Goal: Find specific page/section: Find specific page/section

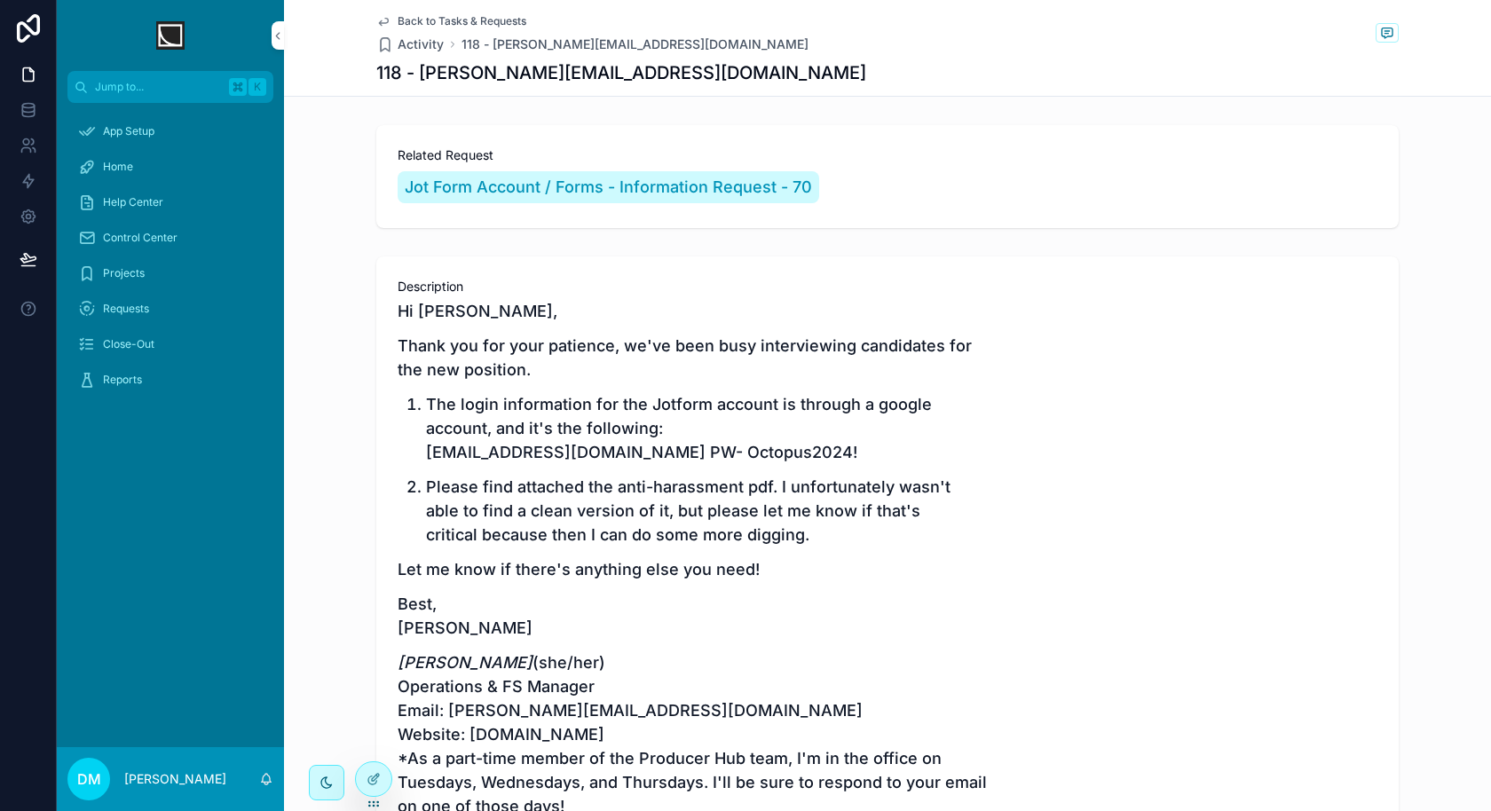
click at [380, 784] on div at bounding box center [374, 780] width 36 height 34
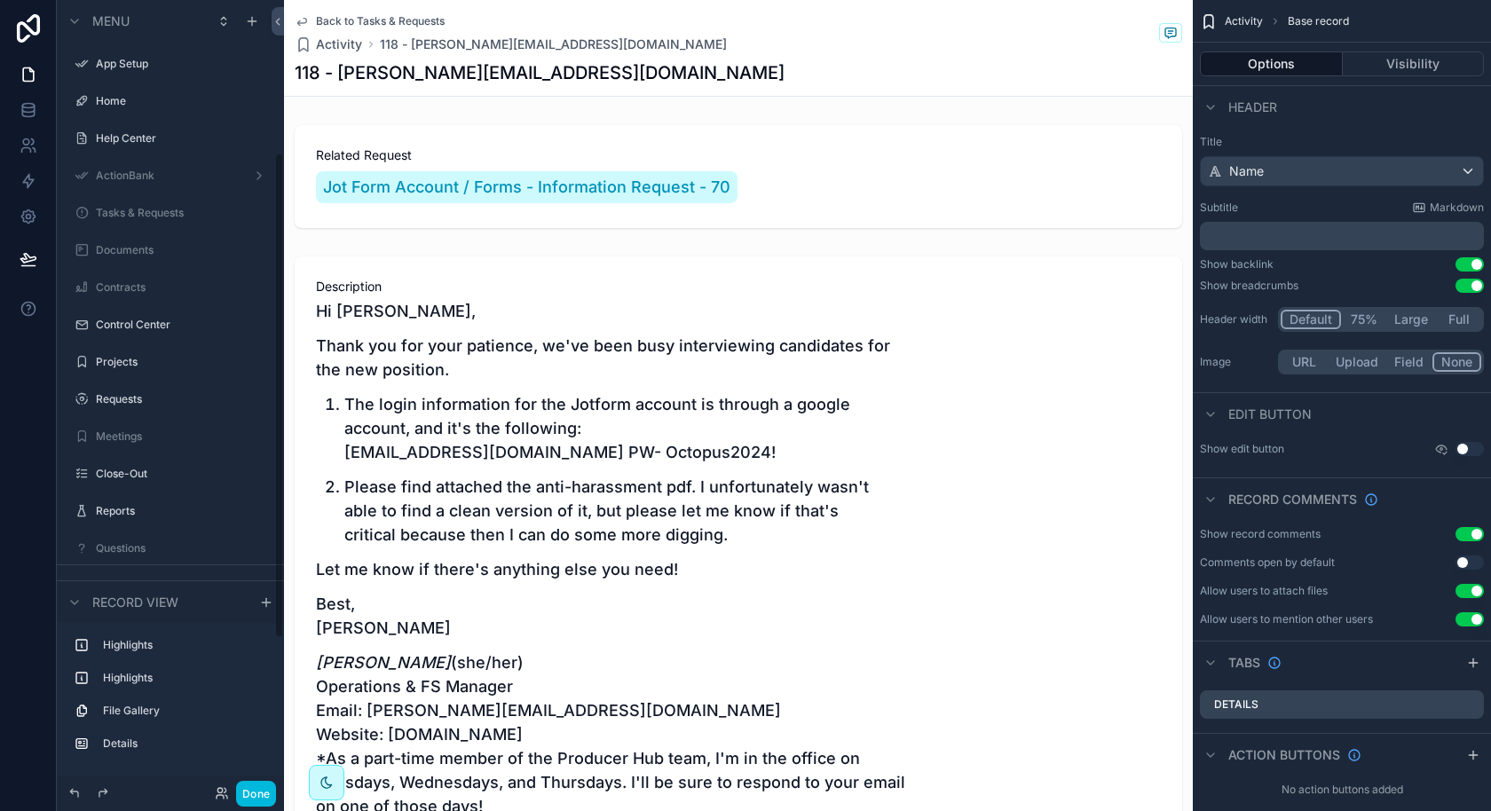
scroll to position [249, 0]
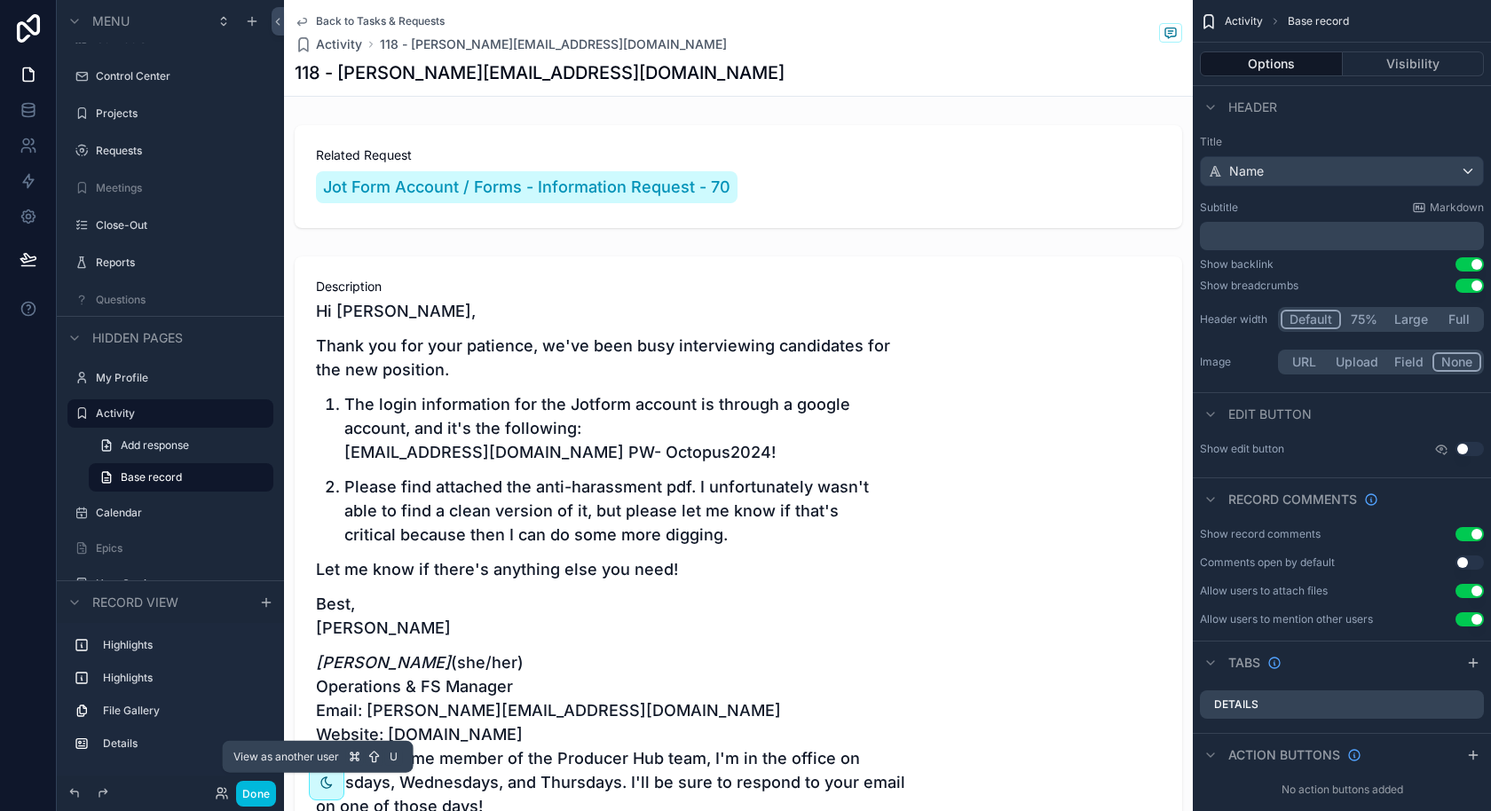
click at [224, 788] on icon at bounding box center [222, 794] width 14 height 14
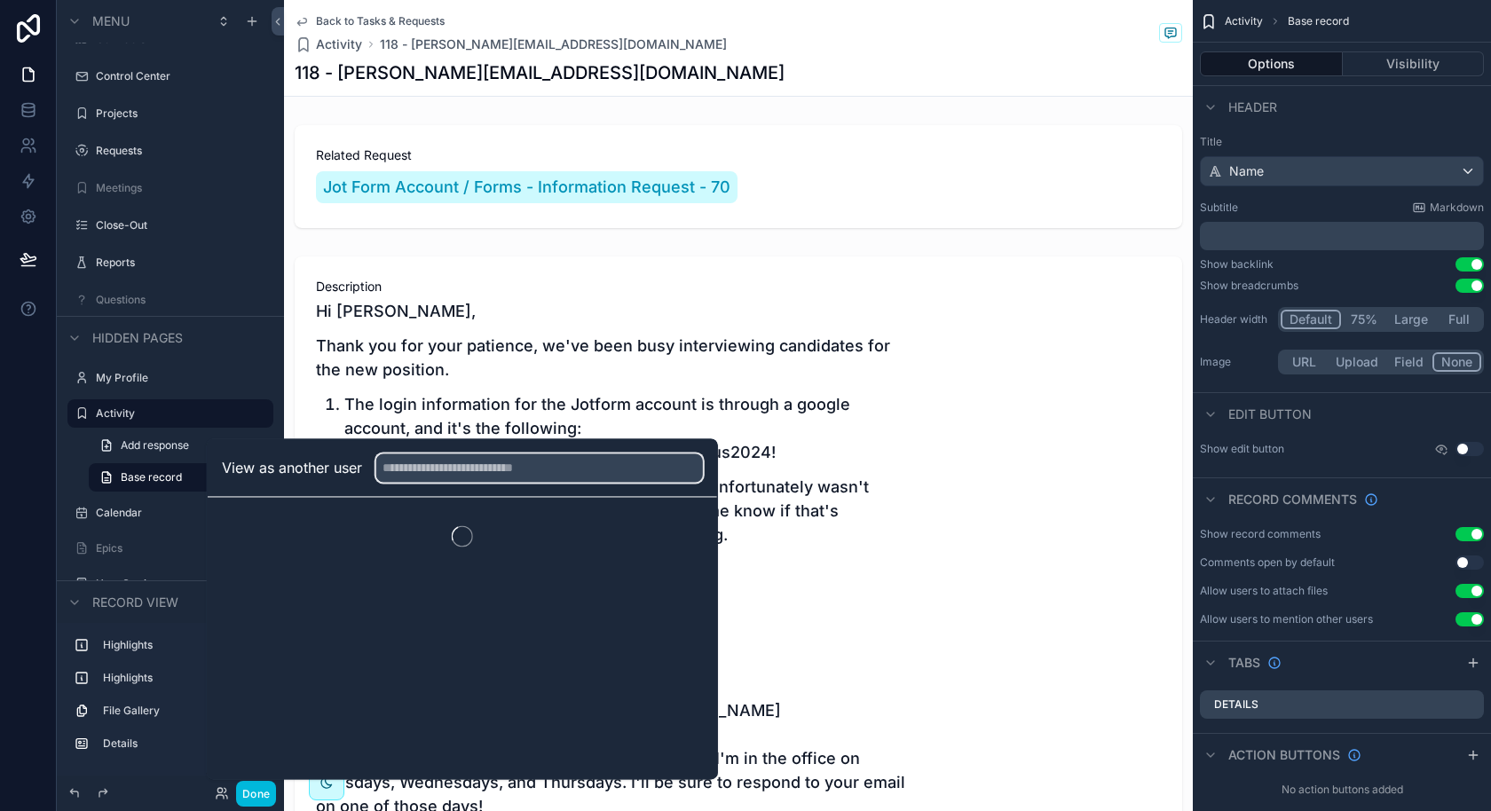
click at [617, 462] on input "text" at bounding box center [539, 468] width 327 height 28
type input "****"
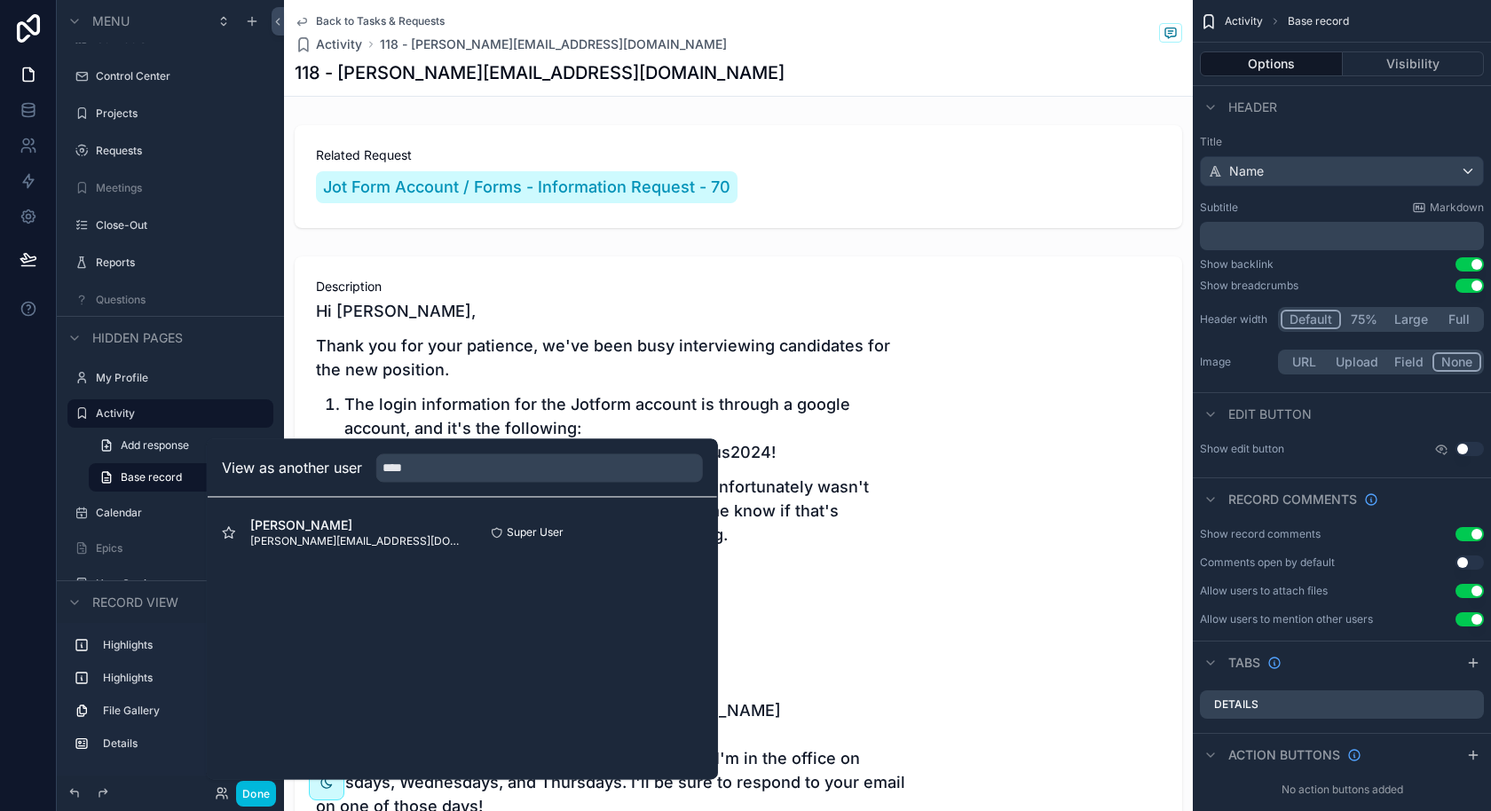
click at [0, 0] on button "Select" at bounding box center [0, 0] width 0 height 0
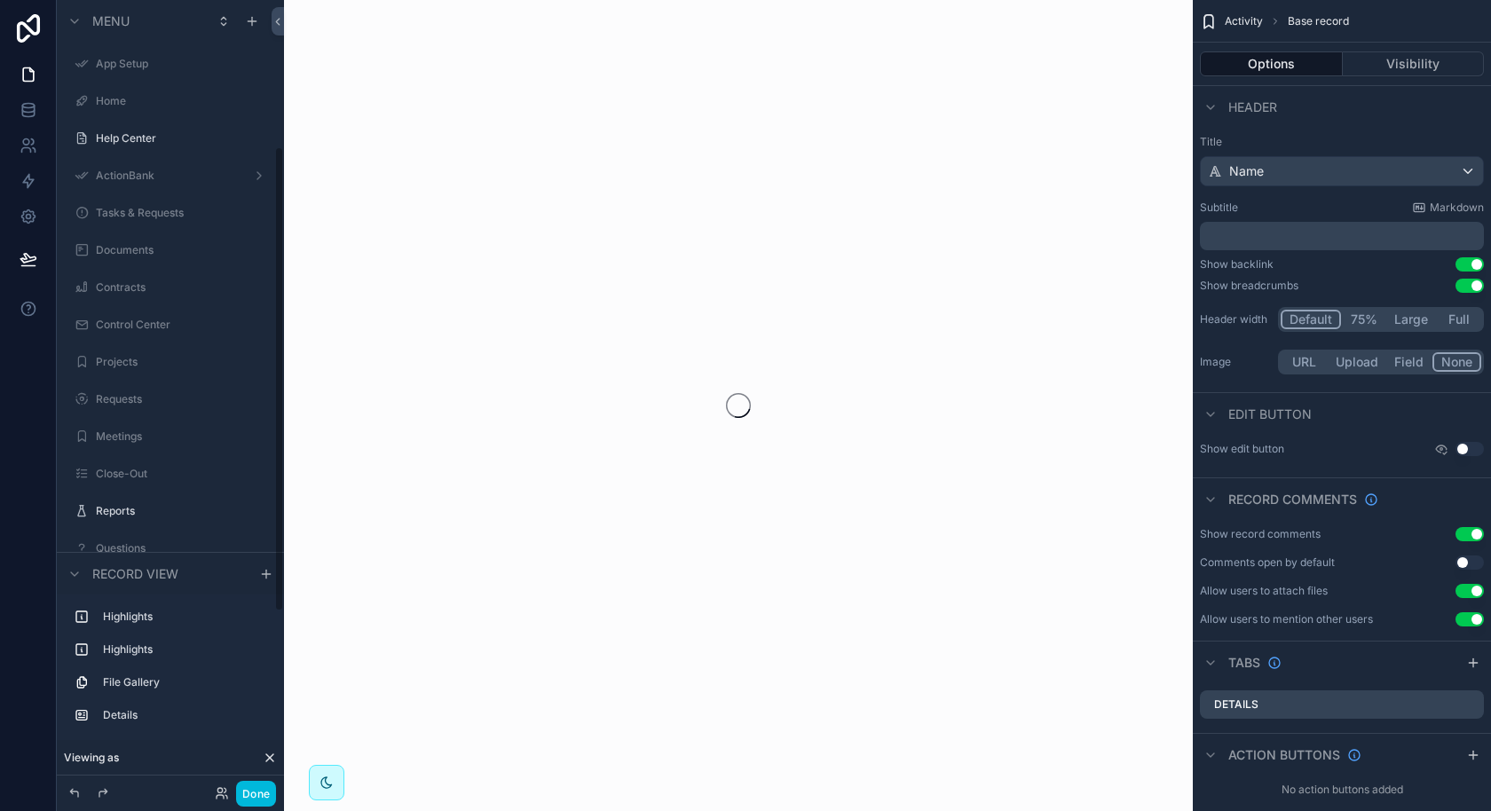
scroll to position [249, 0]
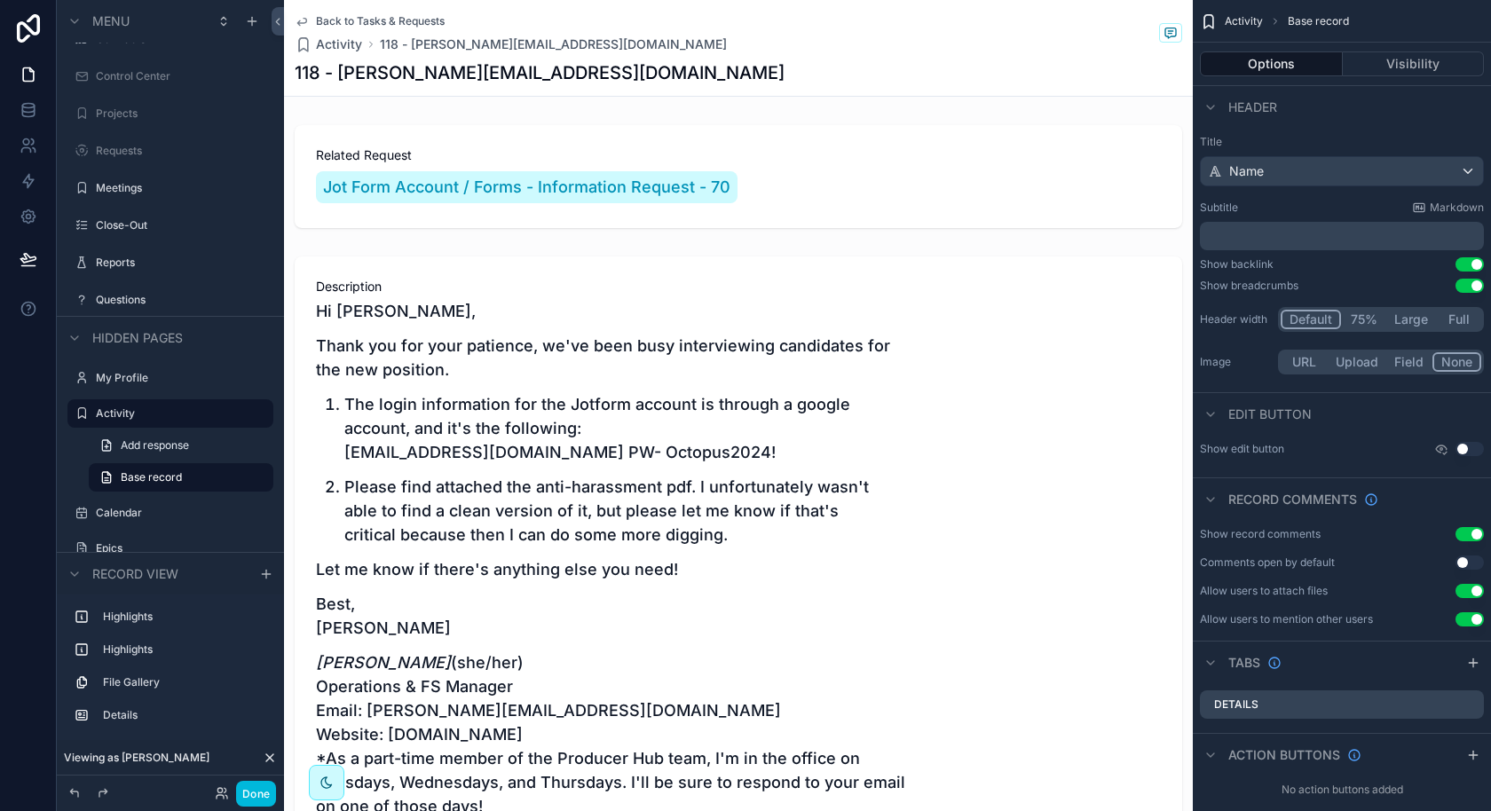
click at [251, 796] on button "Done" at bounding box center [256, 794] width 40 height 26
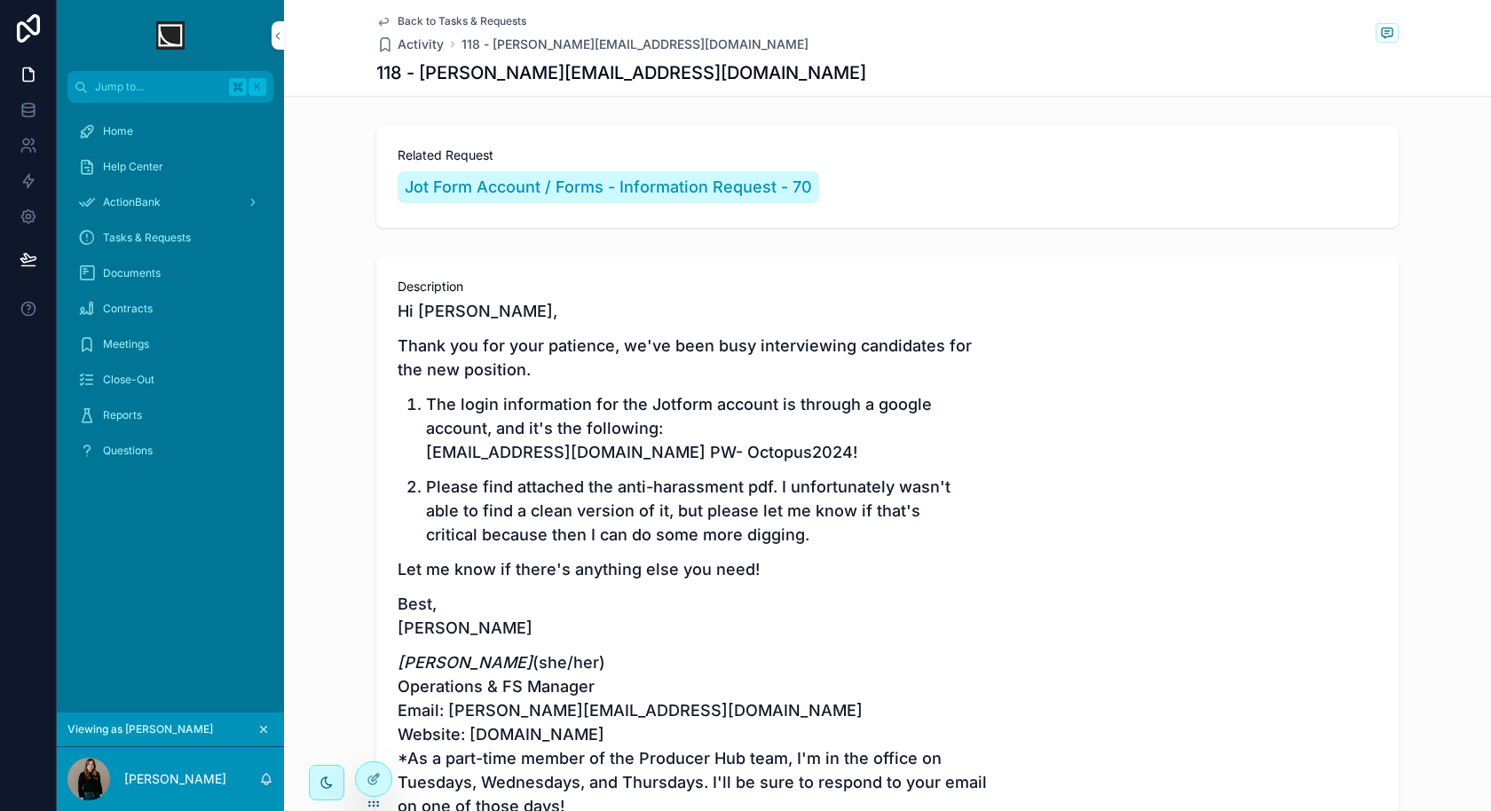
click at [188, 208] on div "ActionBank" at bounding box center [170, 202] width 185 height 28
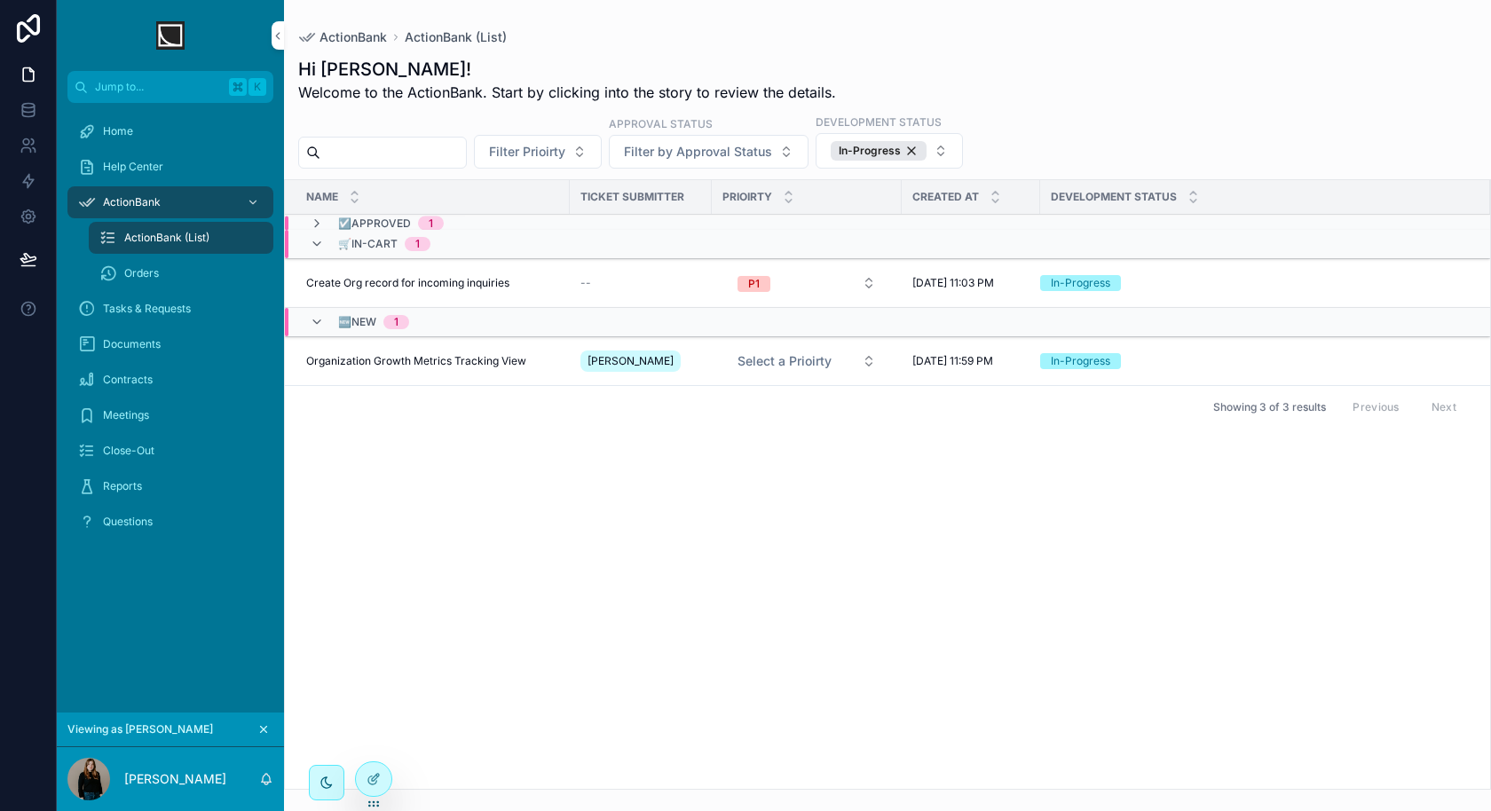
click at [927, 145] on div "In-Progress" at bounding box center [879, 151] width 96 height 20
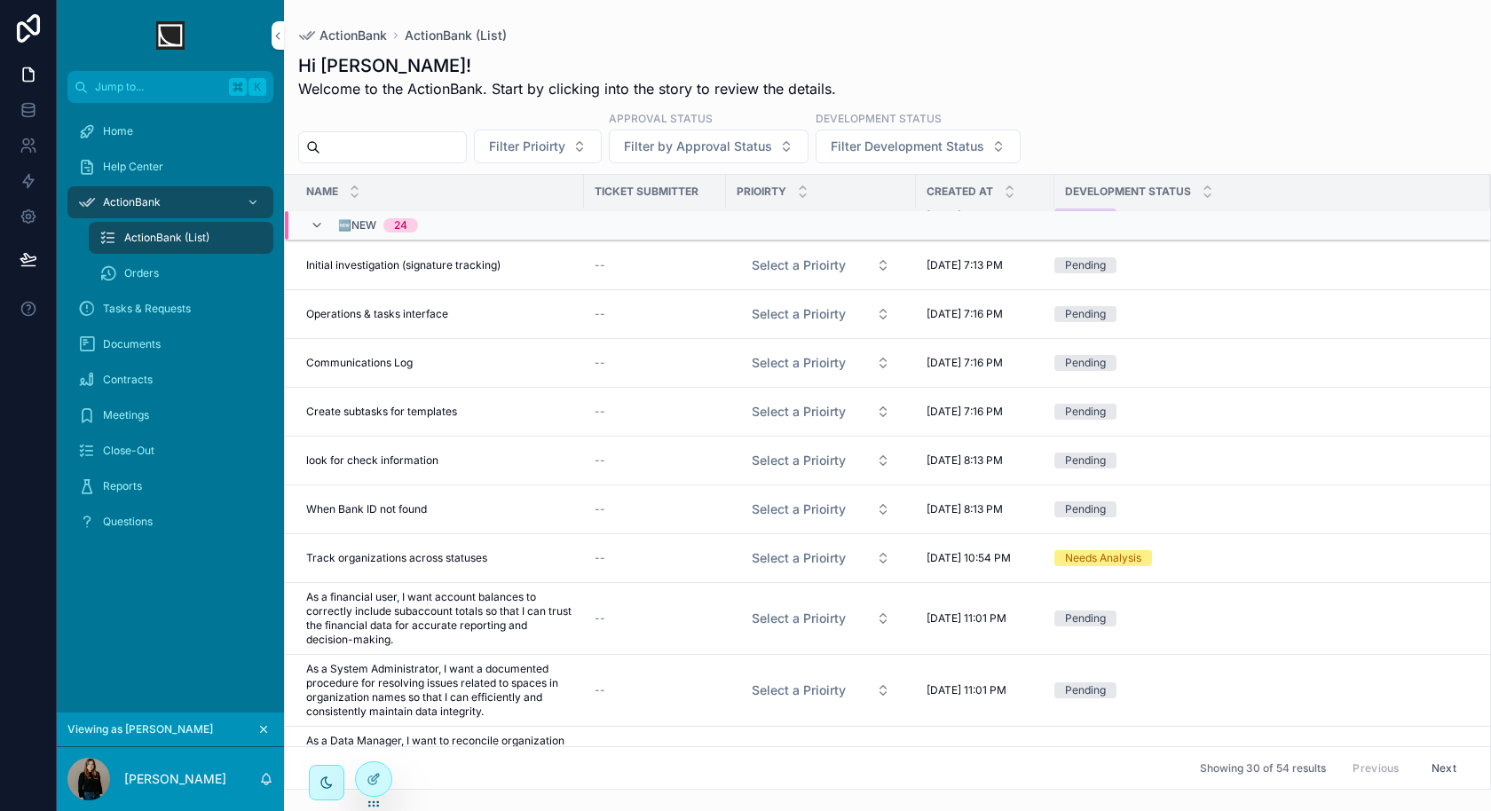
scroll to position [104, 0]
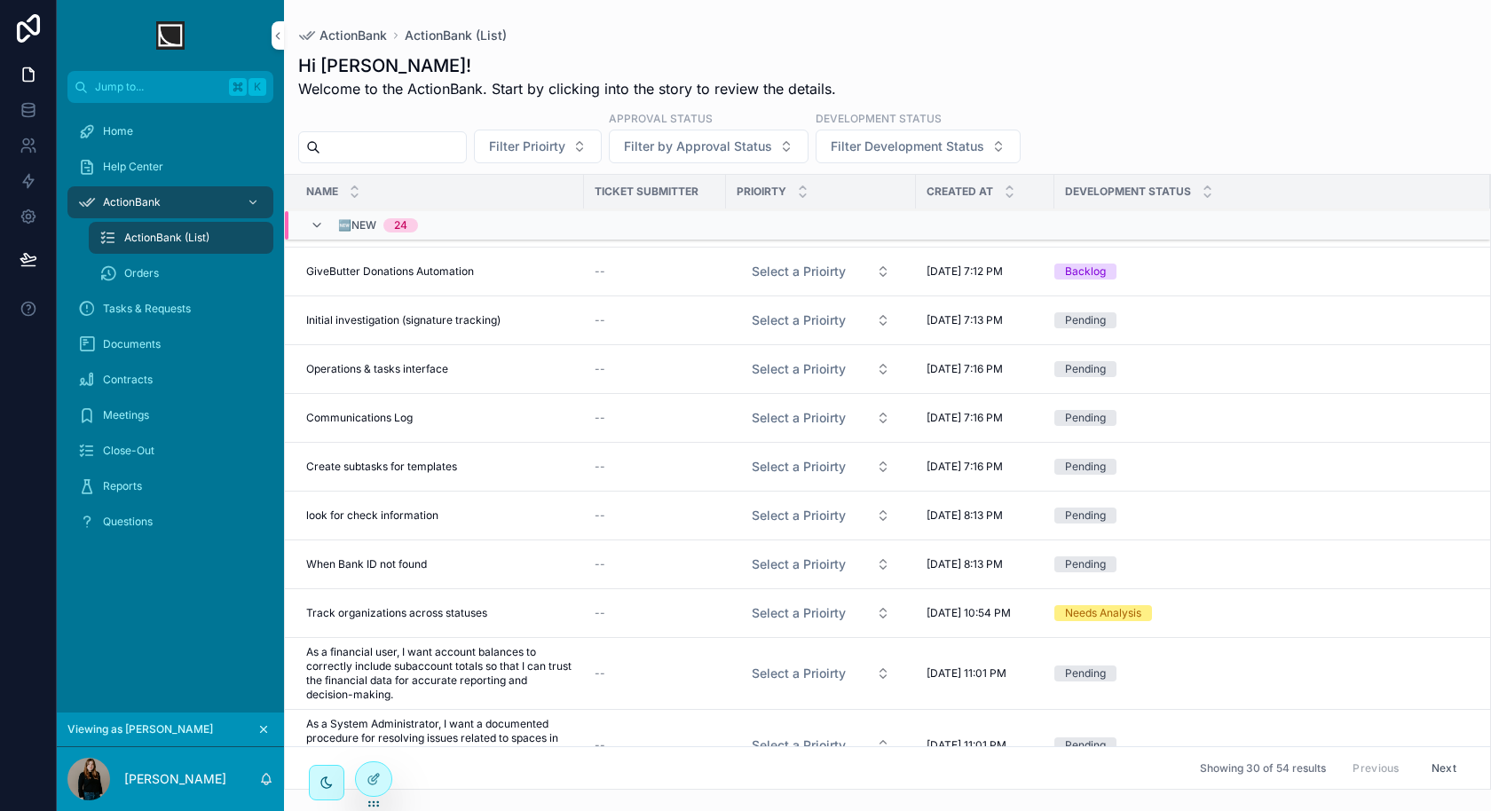
click at [322, 229] on icon "scrollable content" at bounding box center [317, 225] width 14 height 14
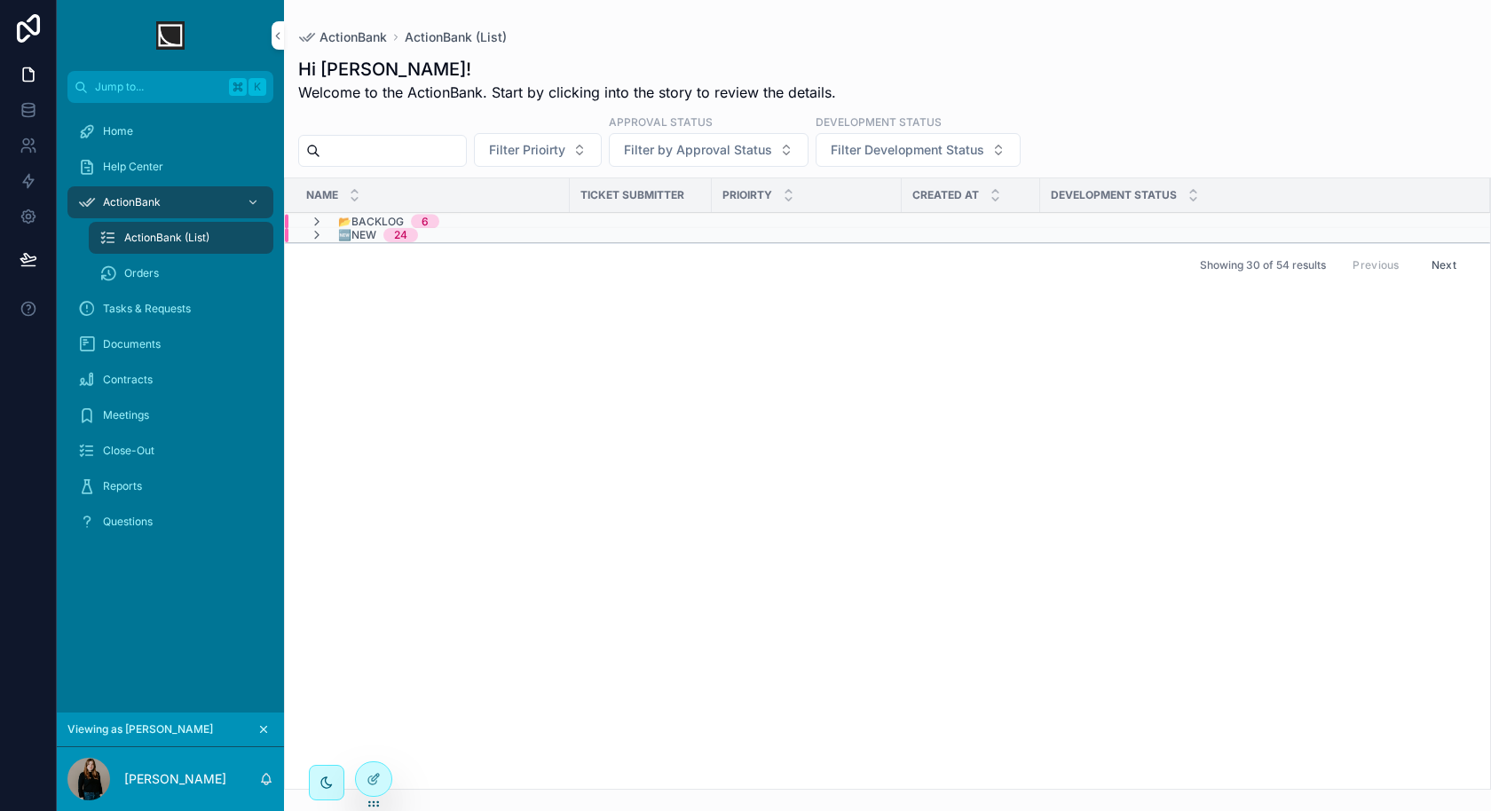
click at [319, 237] on icon "scrollable content" at bounding box center [317, 235] width 14 height 14
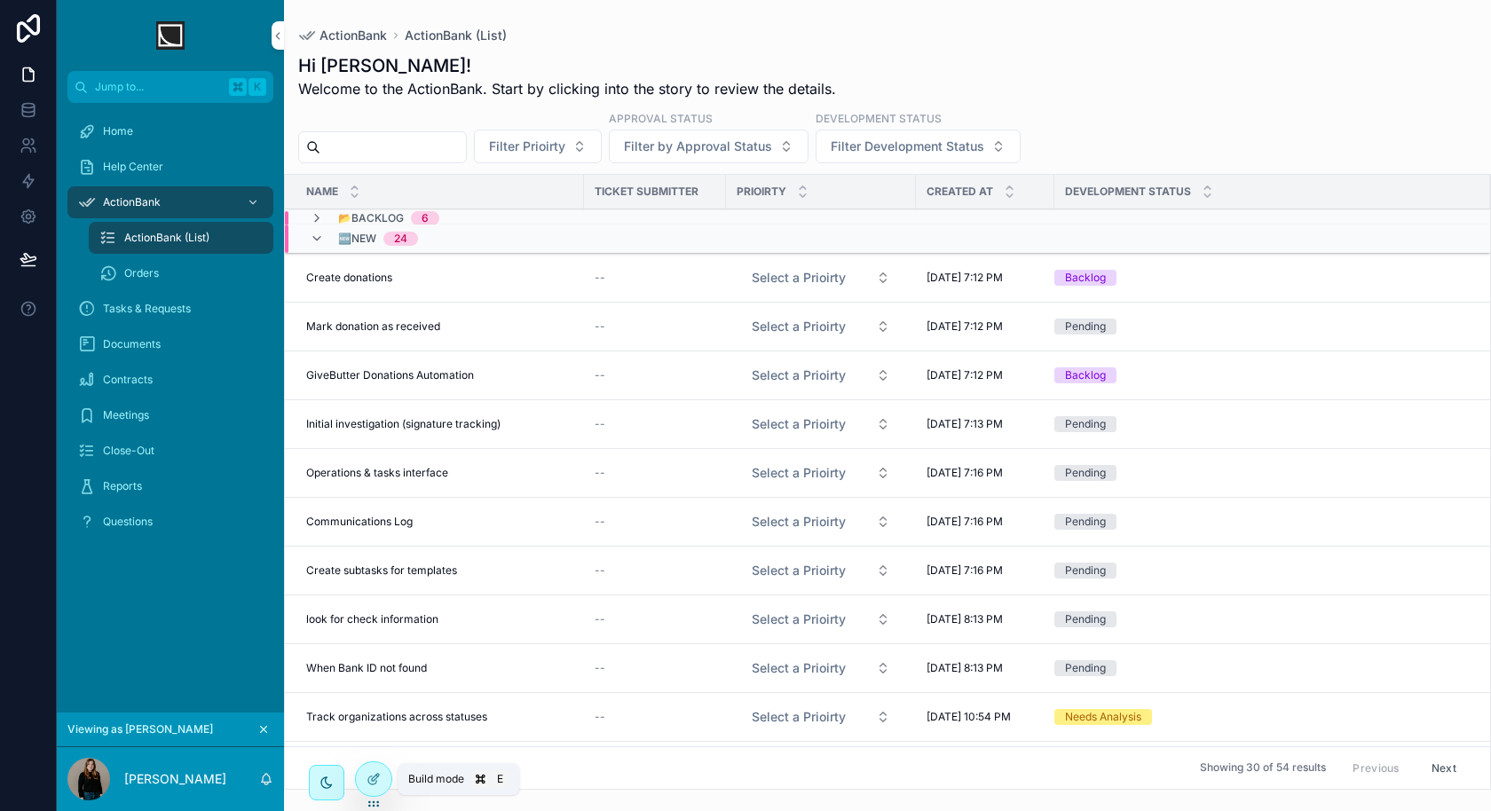
click at [365, 784] on div at bounding box center [374, 780] width 36 height 34
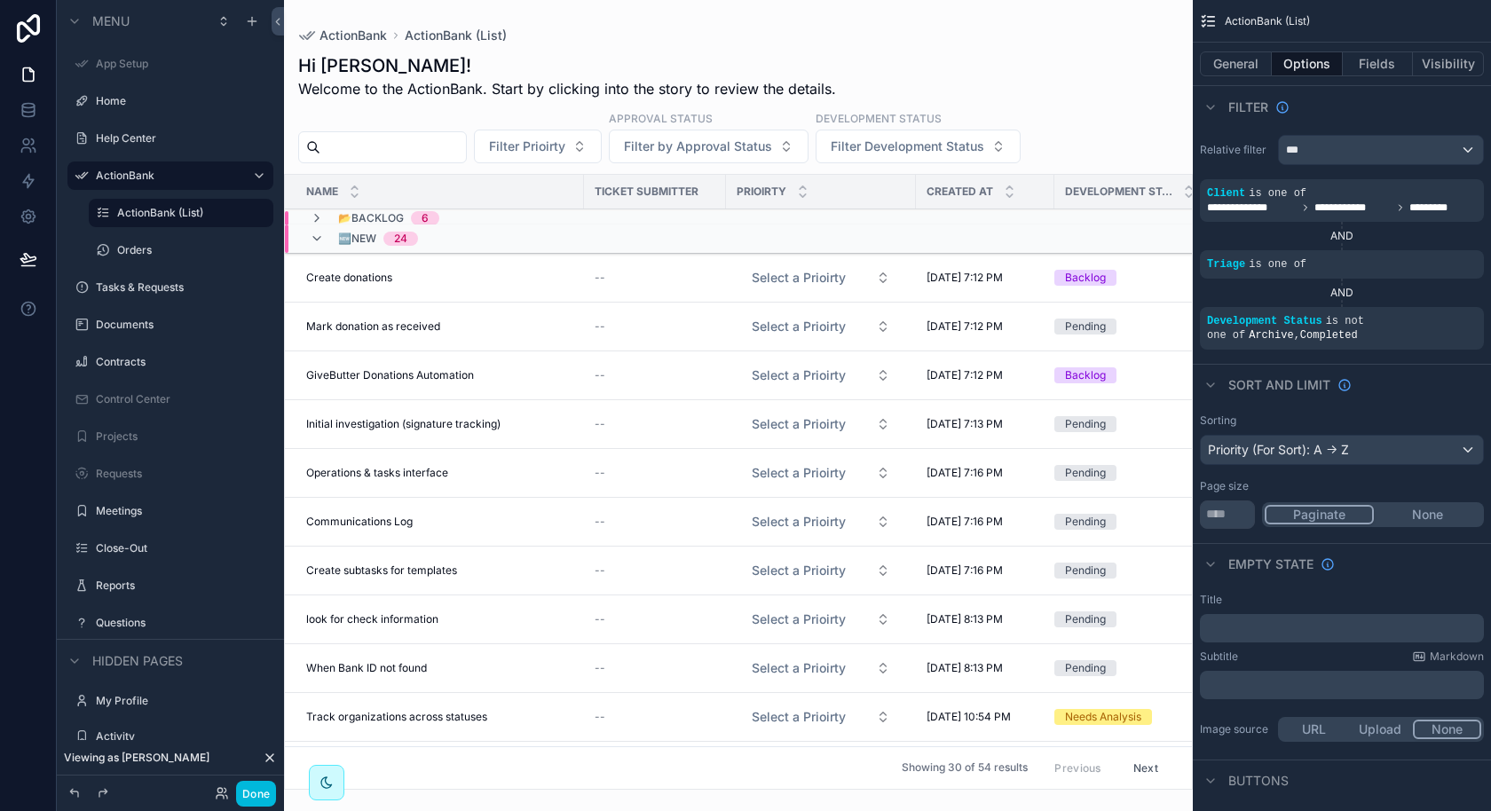
click at [905, 249] on div "🆕New 24" at bounding box center [600, 239] width 631 height 28
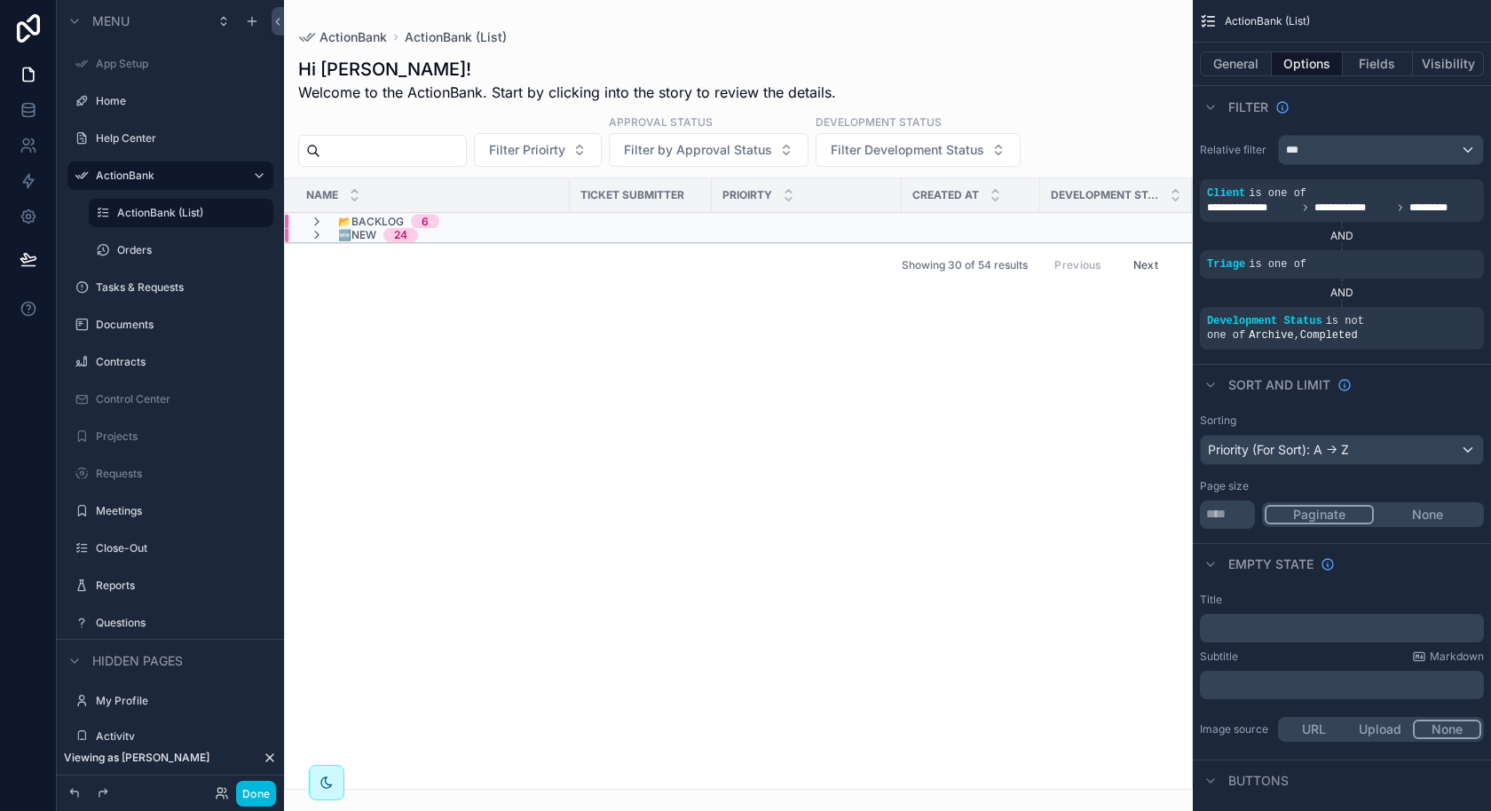
click at [893, 243] on div "Showing 30 of 54 results Previous Next" at bounding box center [738, 264] width 907 height 43
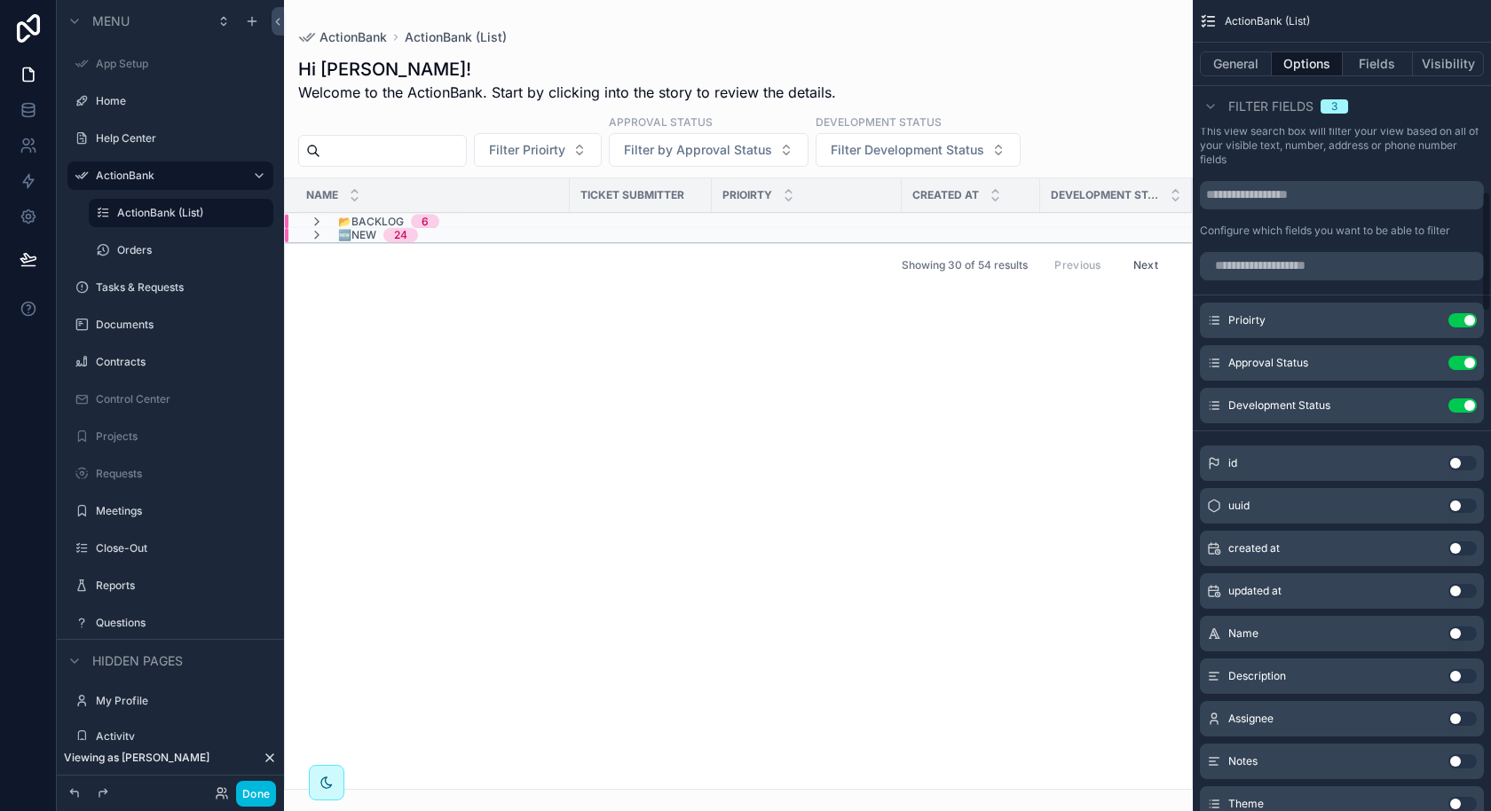
click at [1248, 63] on button "General" at bounding box center [1236, 63] width 72 height 25
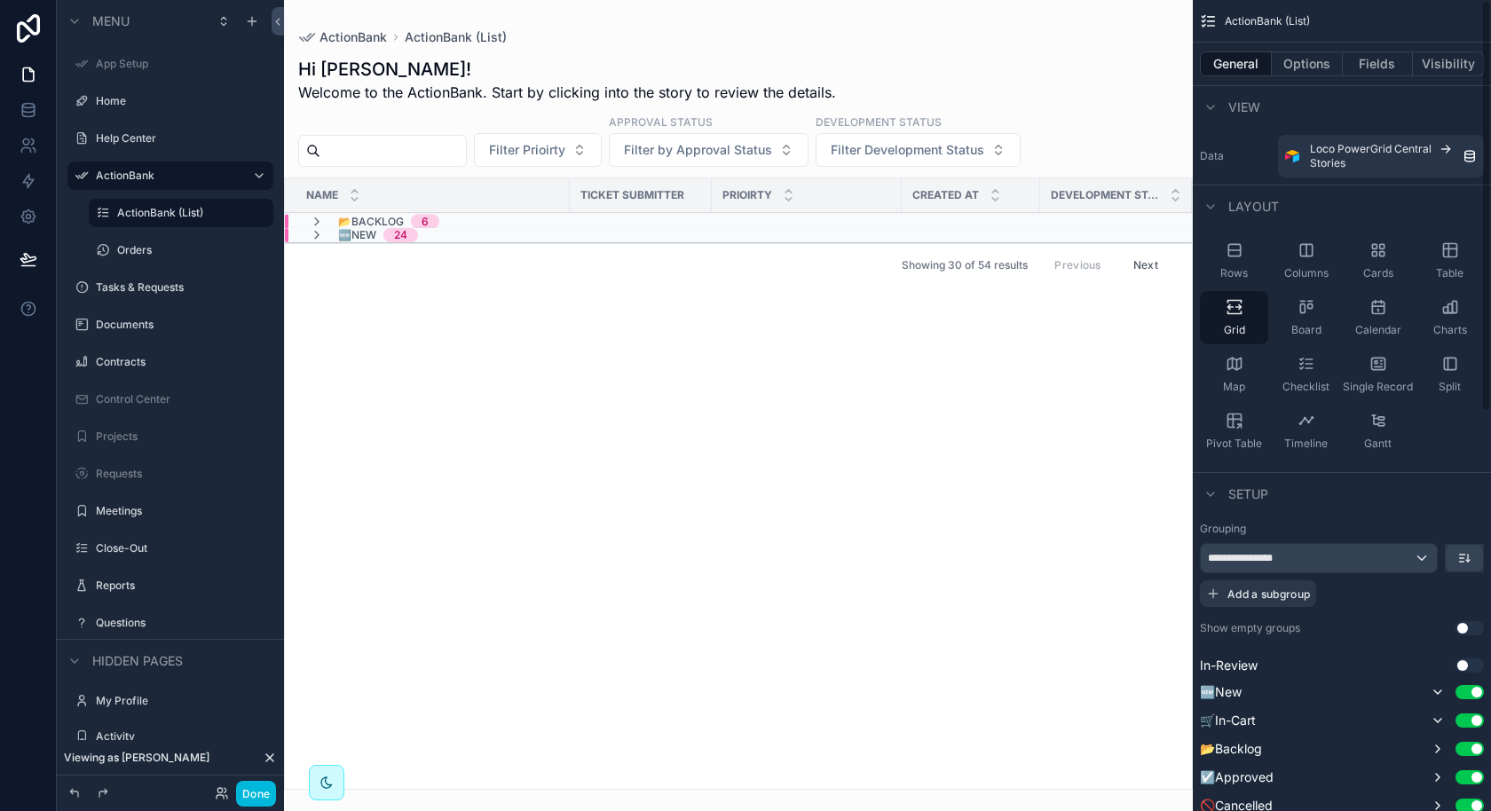
click at [1294, 63] on button "Options" at bounding box center [1307, 63] width 71 height 25
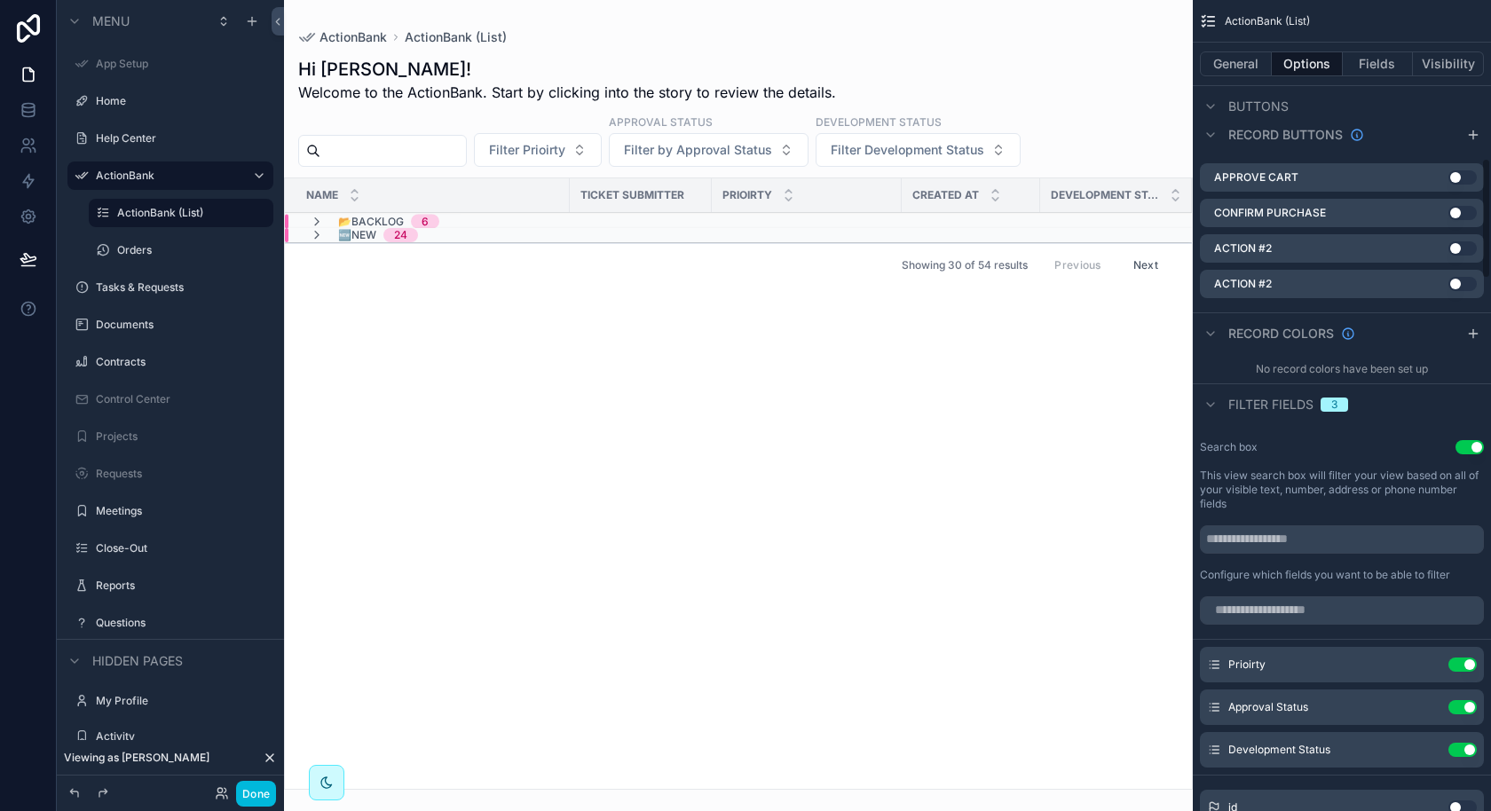
scroll to position [357, 0]
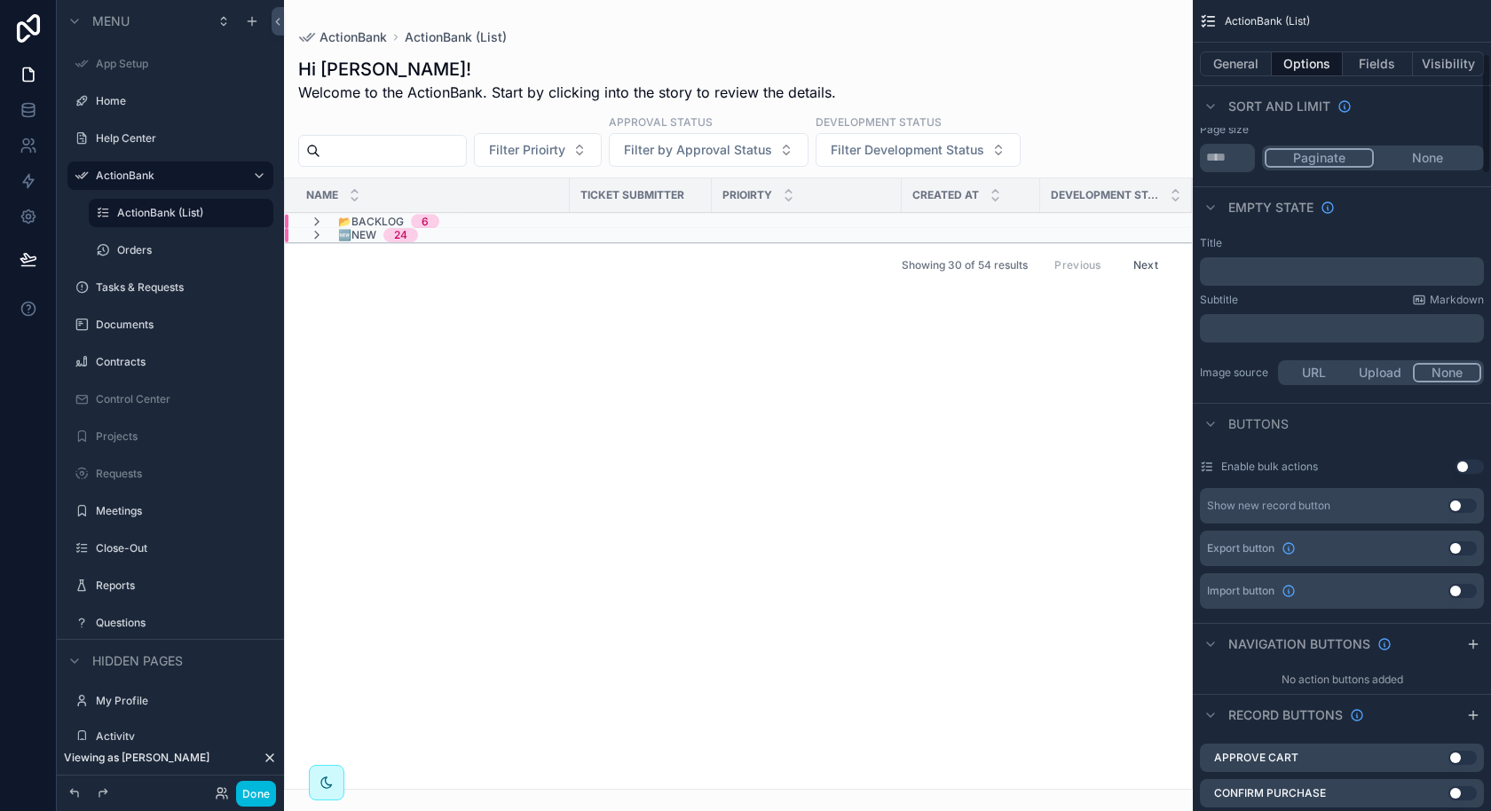
click at [372, 229] on span "🆕New" at bounding box center [357, 235] width 38 height 14
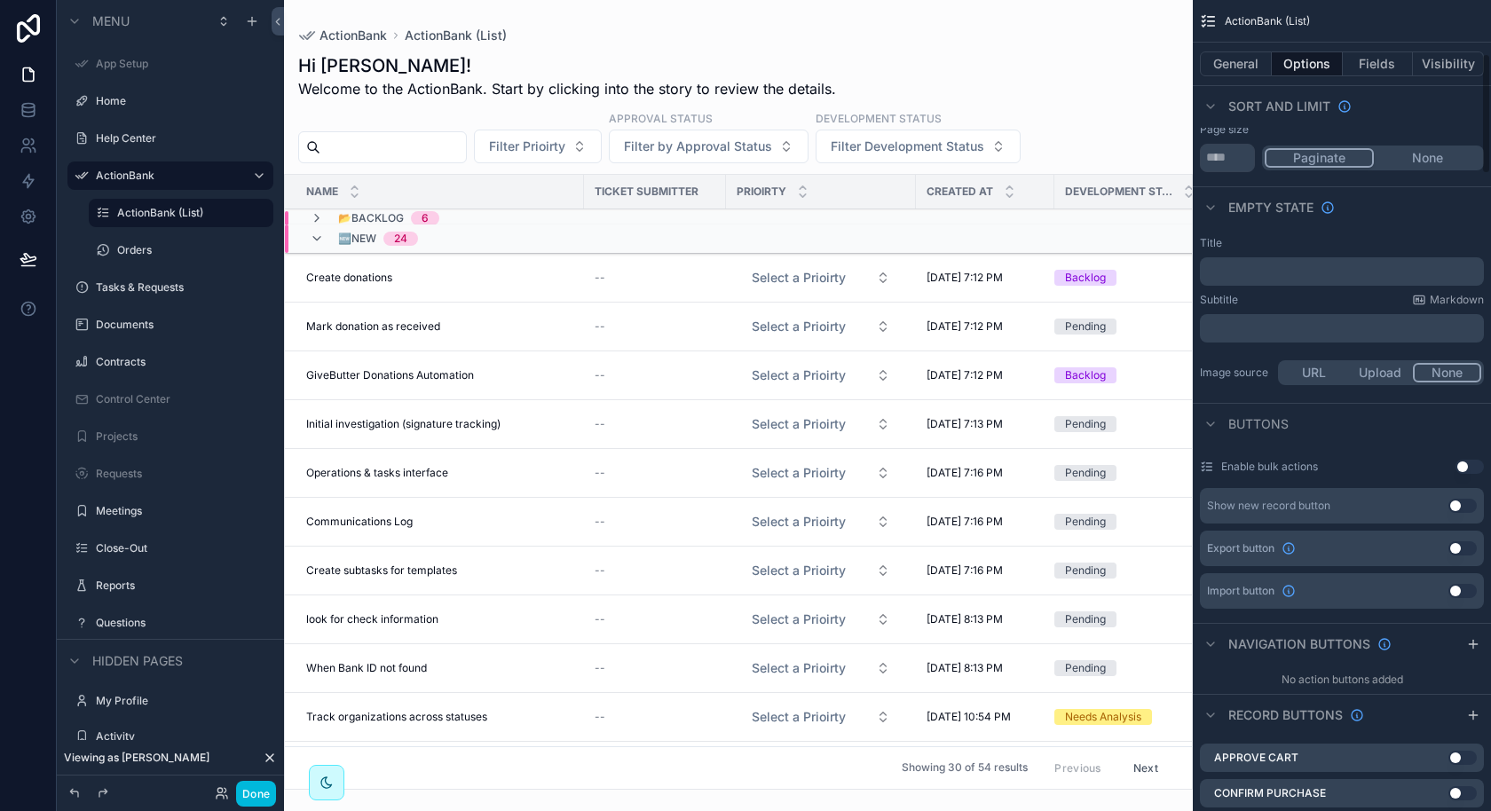
click at [1393, 71] on button "Fields" at bounding box center [1378, 63] width 71 height 25
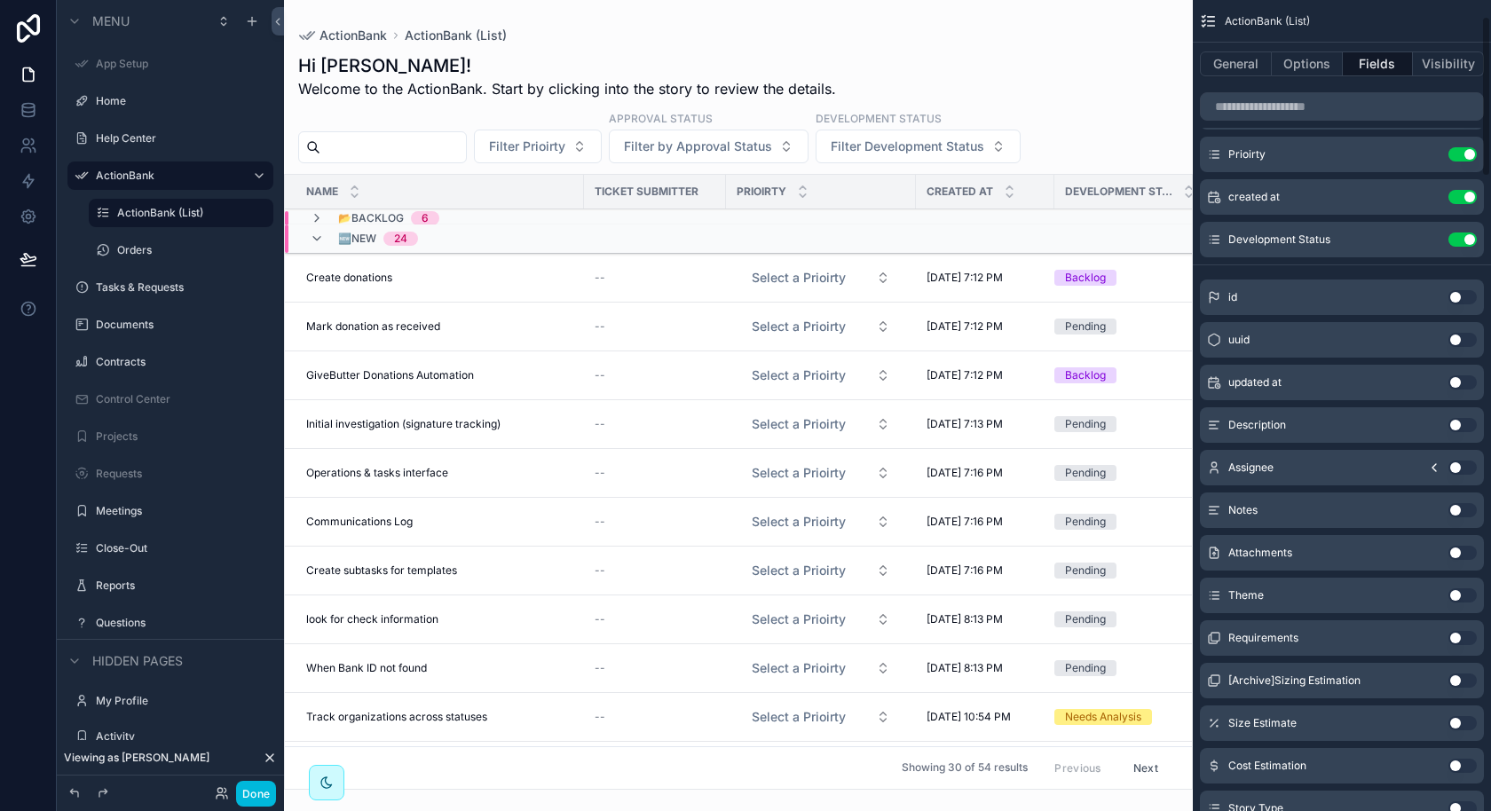
scroll to position [0, 0]
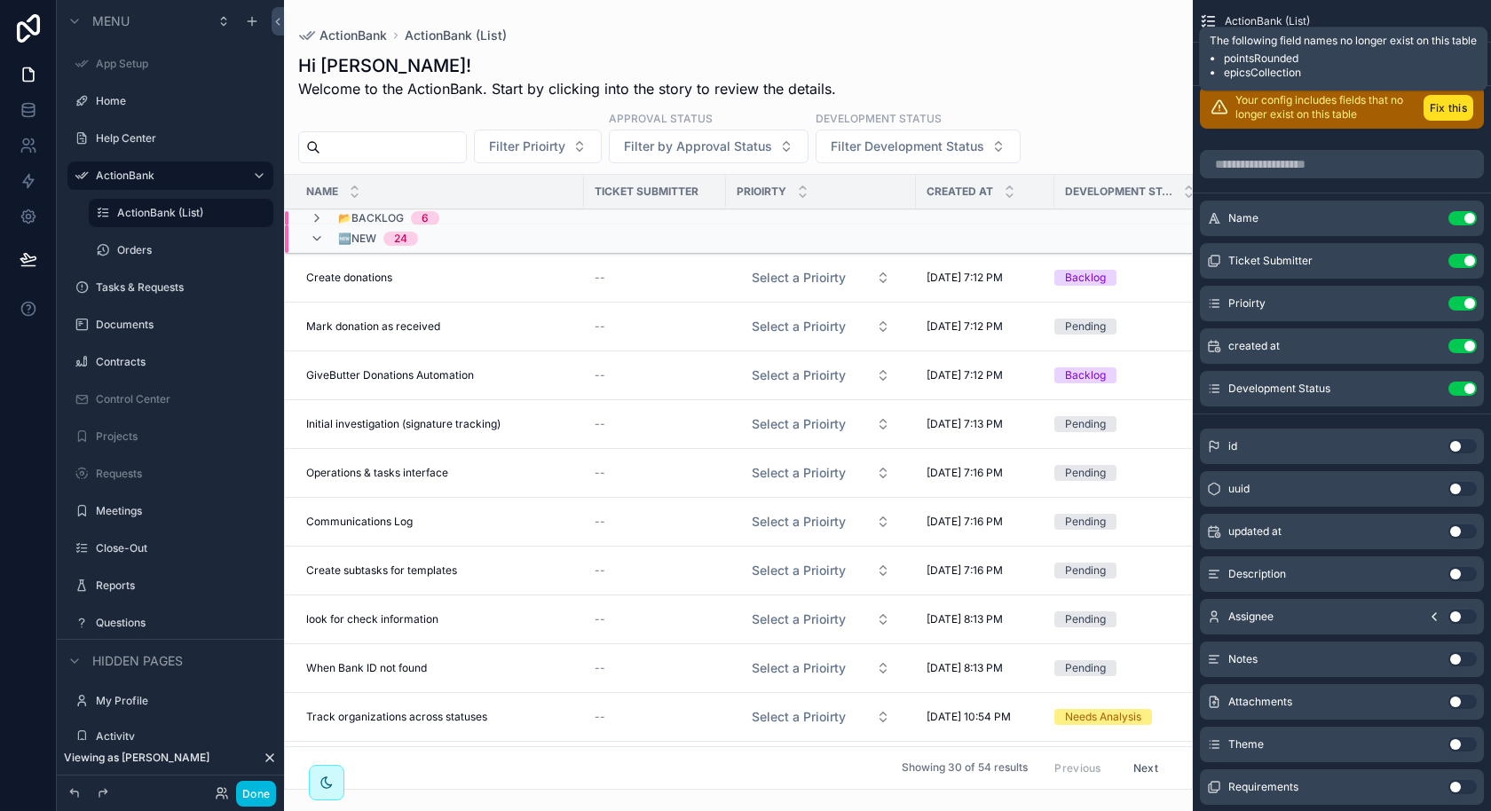
click at [1442, 110] on button "Fix this" at bounding box center [1449, 108] width 50 height 26
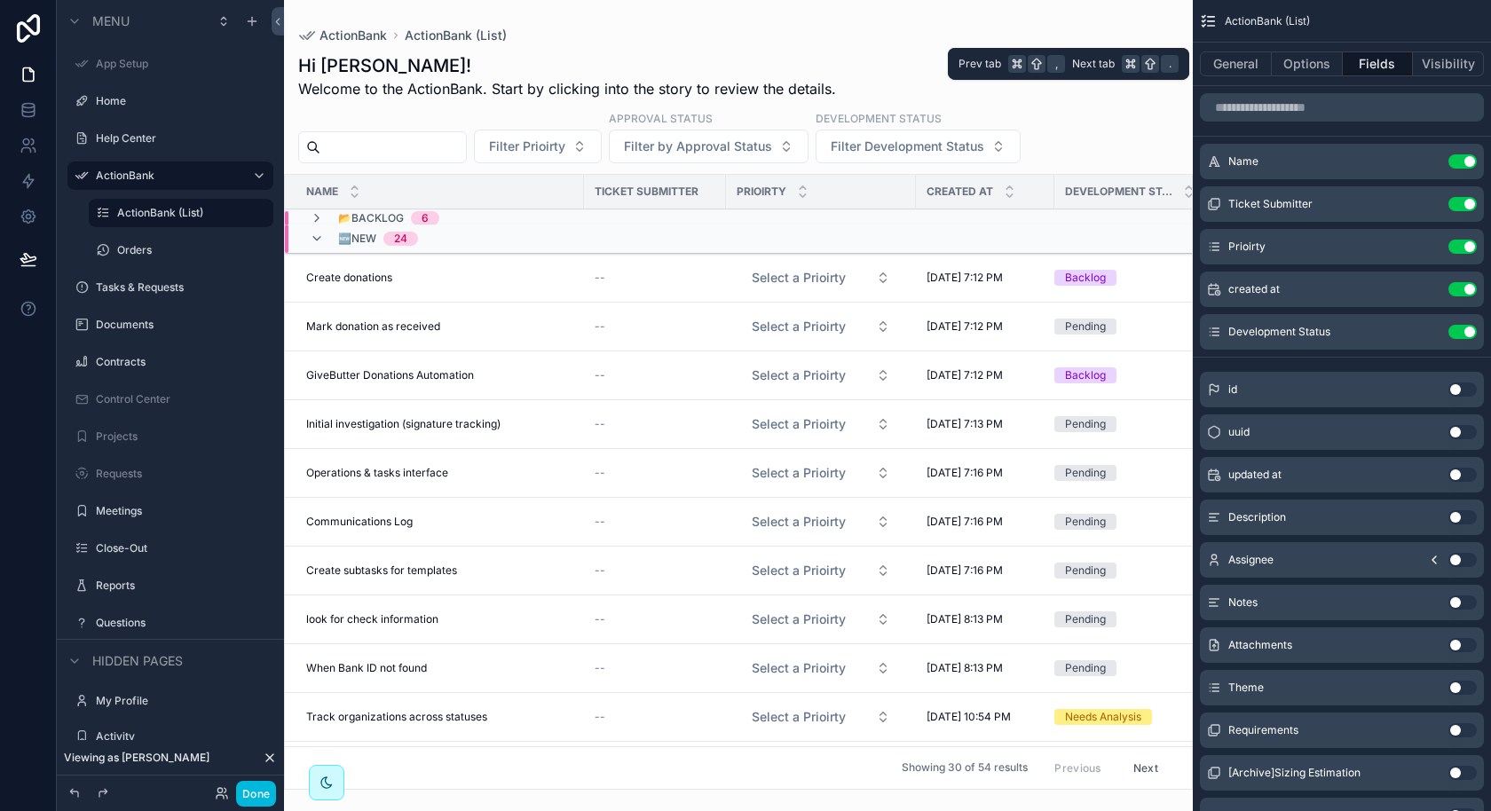
click at [1309, 68] on button "Options" at bounding box center [1307, 63] width 71 height 25
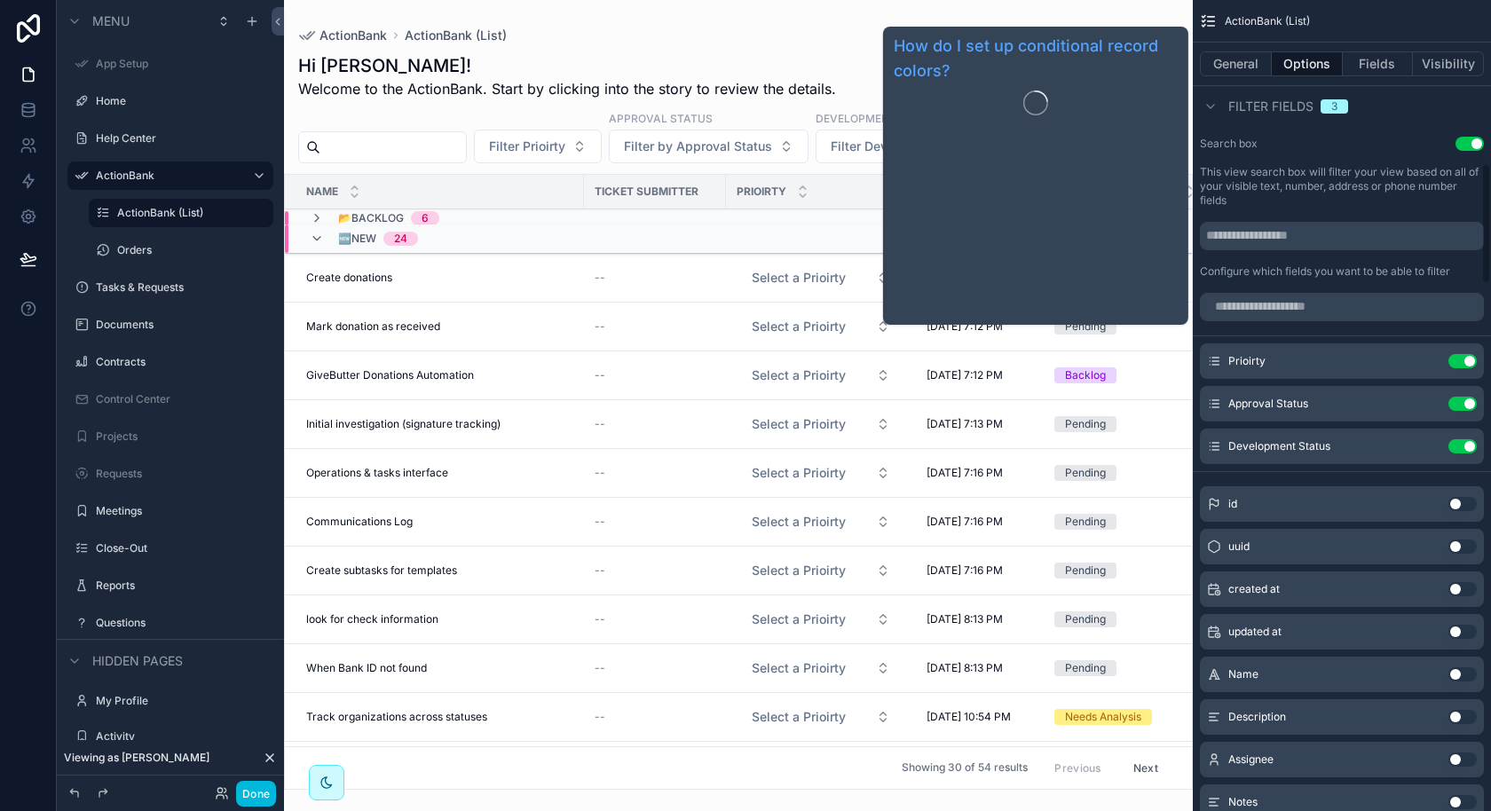
scroll to position [1341, 0]
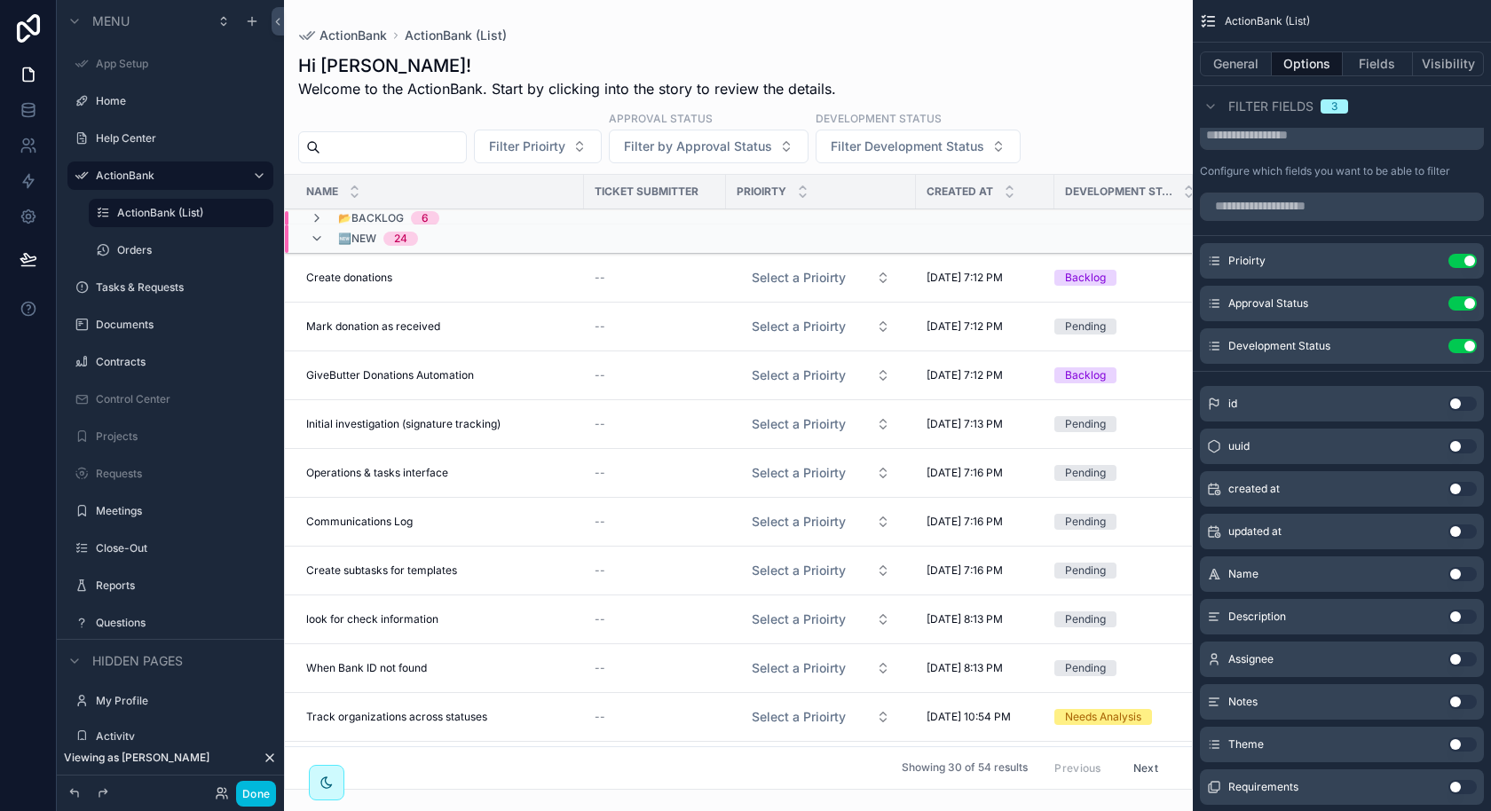
click at [1246, 79] on div "General Options Fields Visibility" at bounding box center [1342, 64] width 298 height 43
click at [1246, 69] on button "General" at bounding box center [1236, 63] width 72 height 25
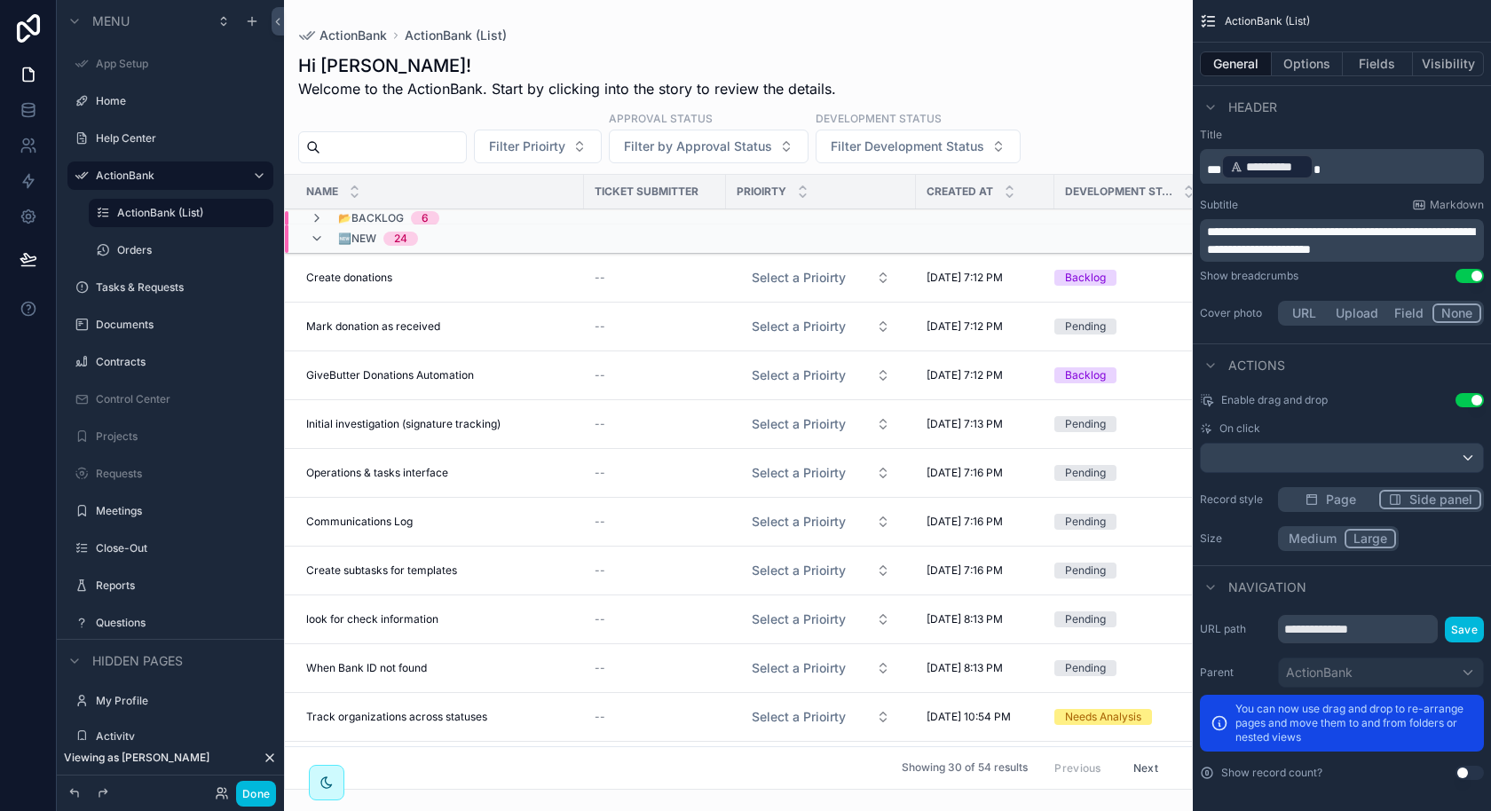
click at [647, 225] on div "🆕New 24" at bounding box center [600, 239] width 631 height 28
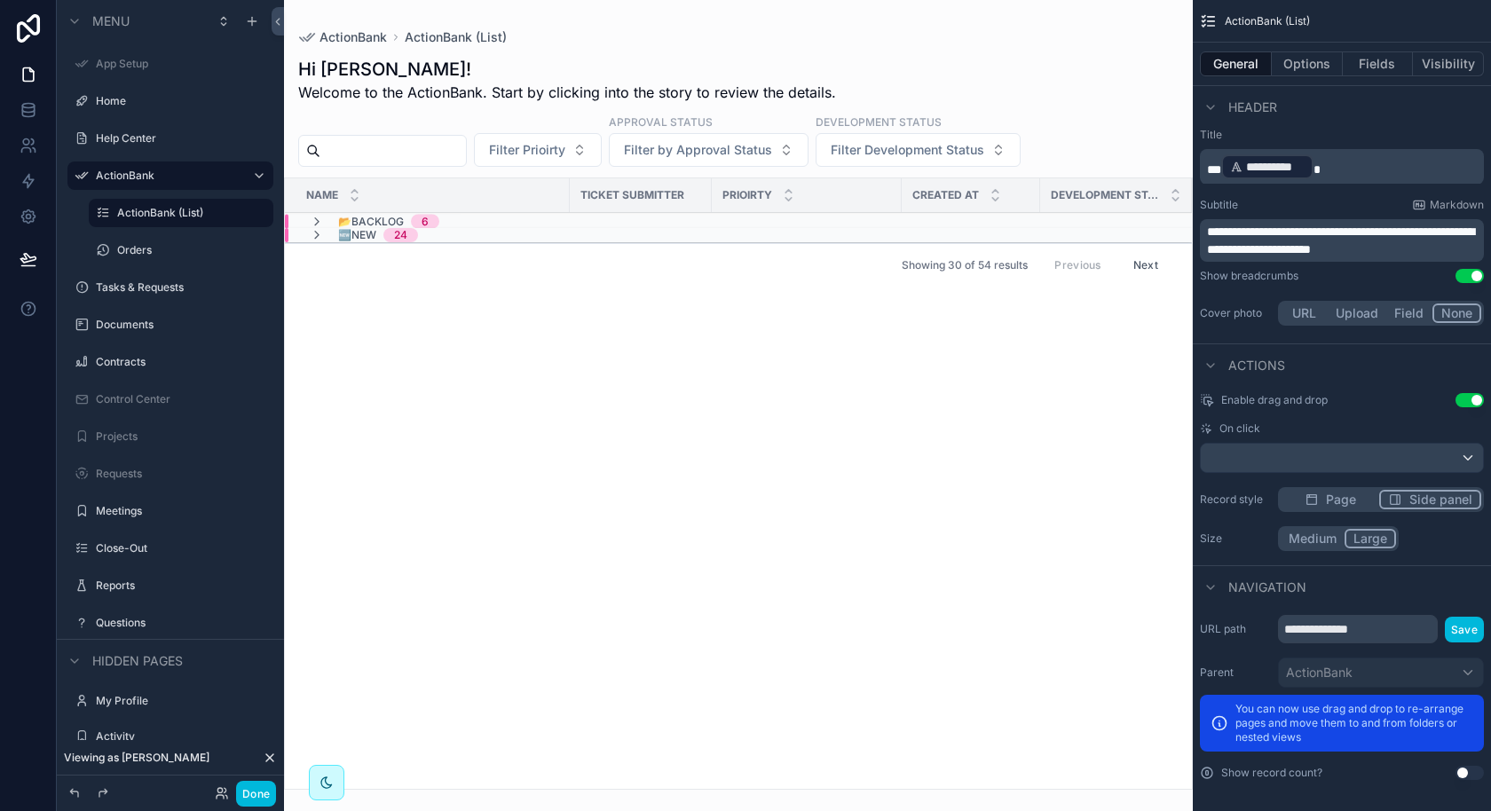
click at [647, 224] on div "📂Backlog 6" at bounding box center [593, 222] width 617 height 14
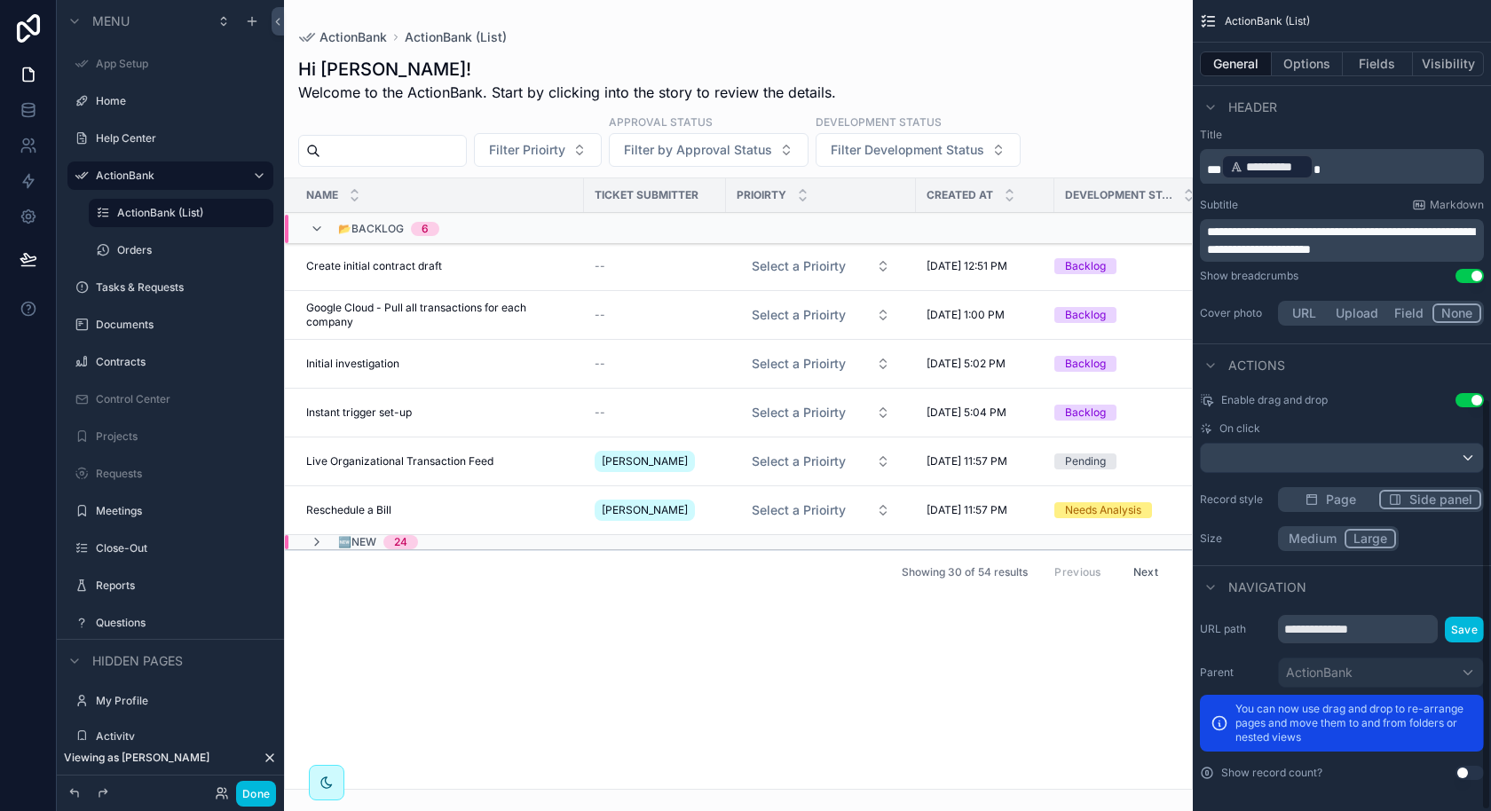
click at [1316, 64] on button "Options" at bounding box center [1307, 63] width 71 height 25
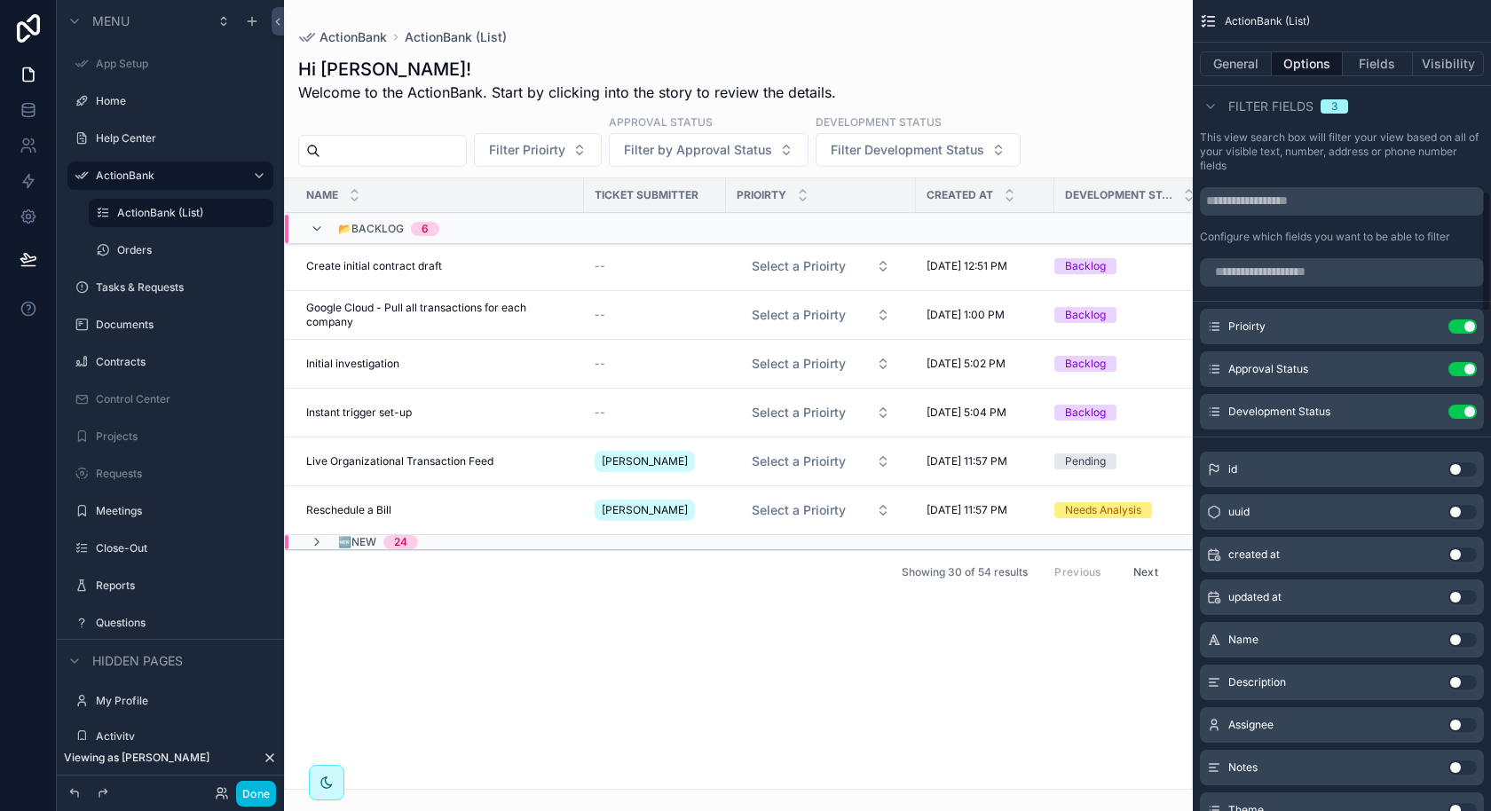
scroll to position [1277, 0]
click at [1115, 561] on div "Previous Next" at bounding box center [1106, 572] width 129 height 28
click at [1131, 562] on button "Next" at bounding box center [1146, 572] width 50 height 28
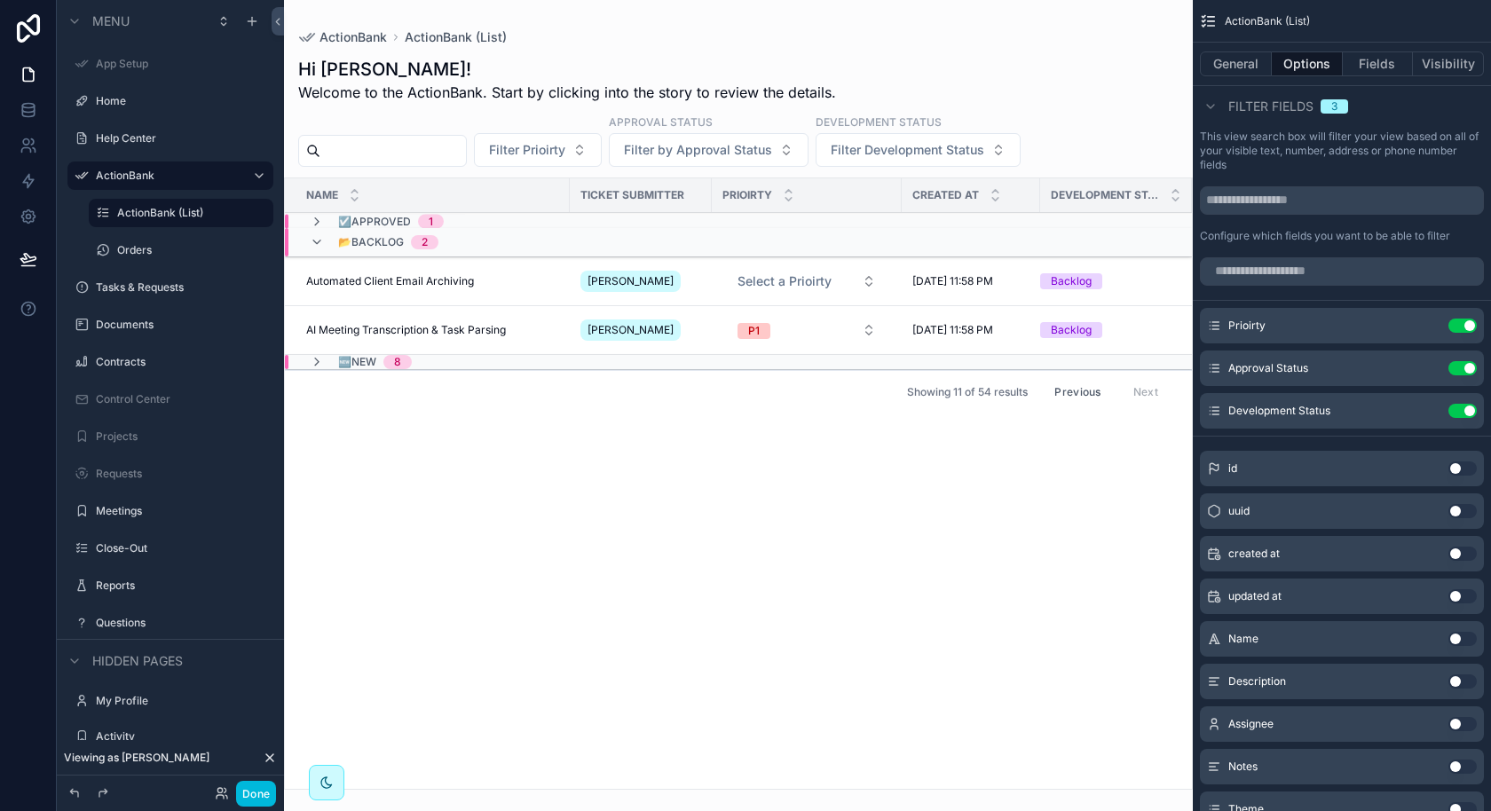
click at [1154, 396] on div "Previous Next" at bounding box center [1106, 392] width 129 height 28
click at [1145, 384] on div "Previous Next" at bounding box center [1106, 392] width 129 height 28
click at [1095, 381] on button "Previous" at bounding box center [1077, 392] width 71 height 28
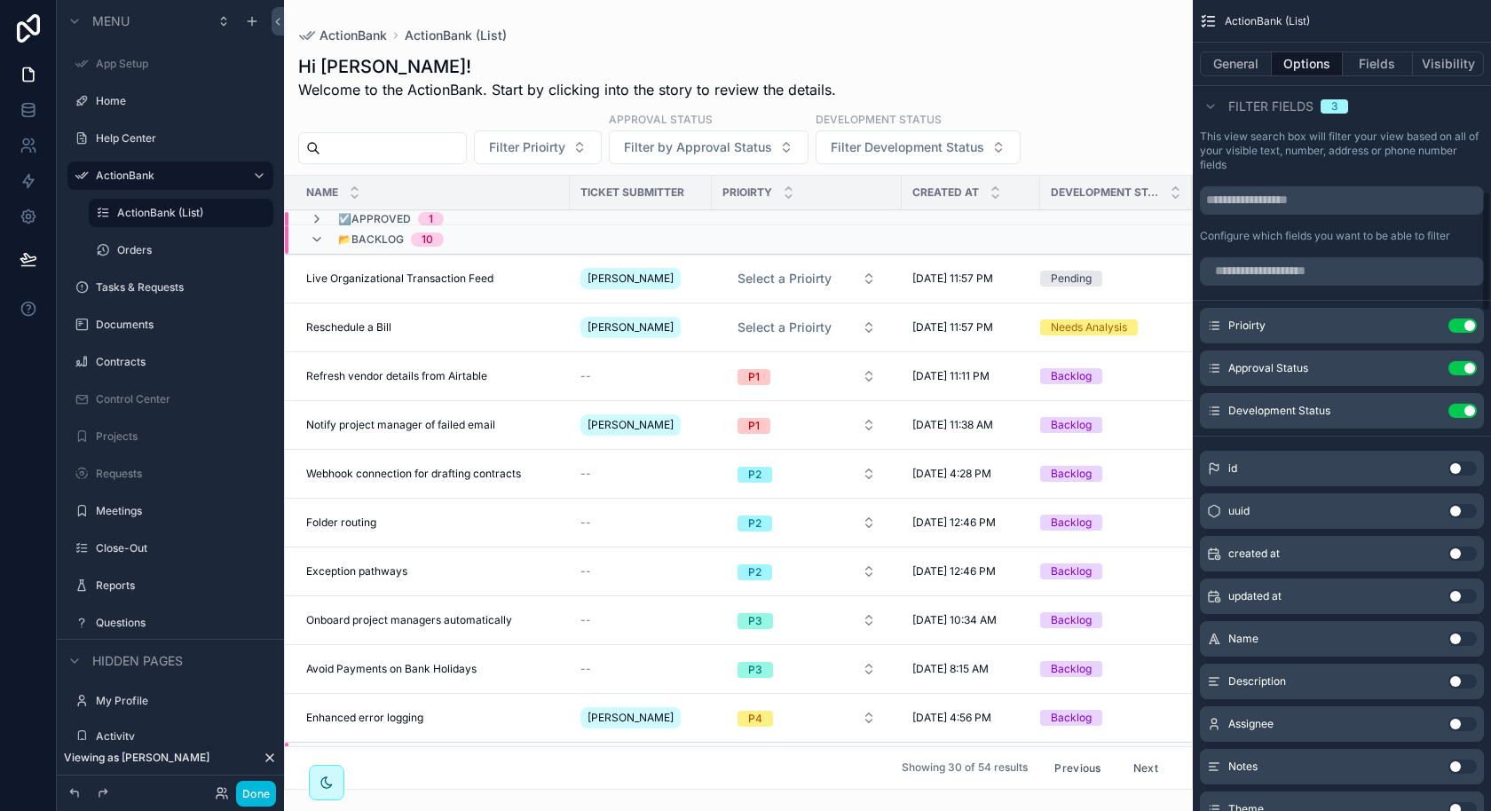
click at [1253, 65] on button "General" at bounding box center [1236, 63] width 72 height 25
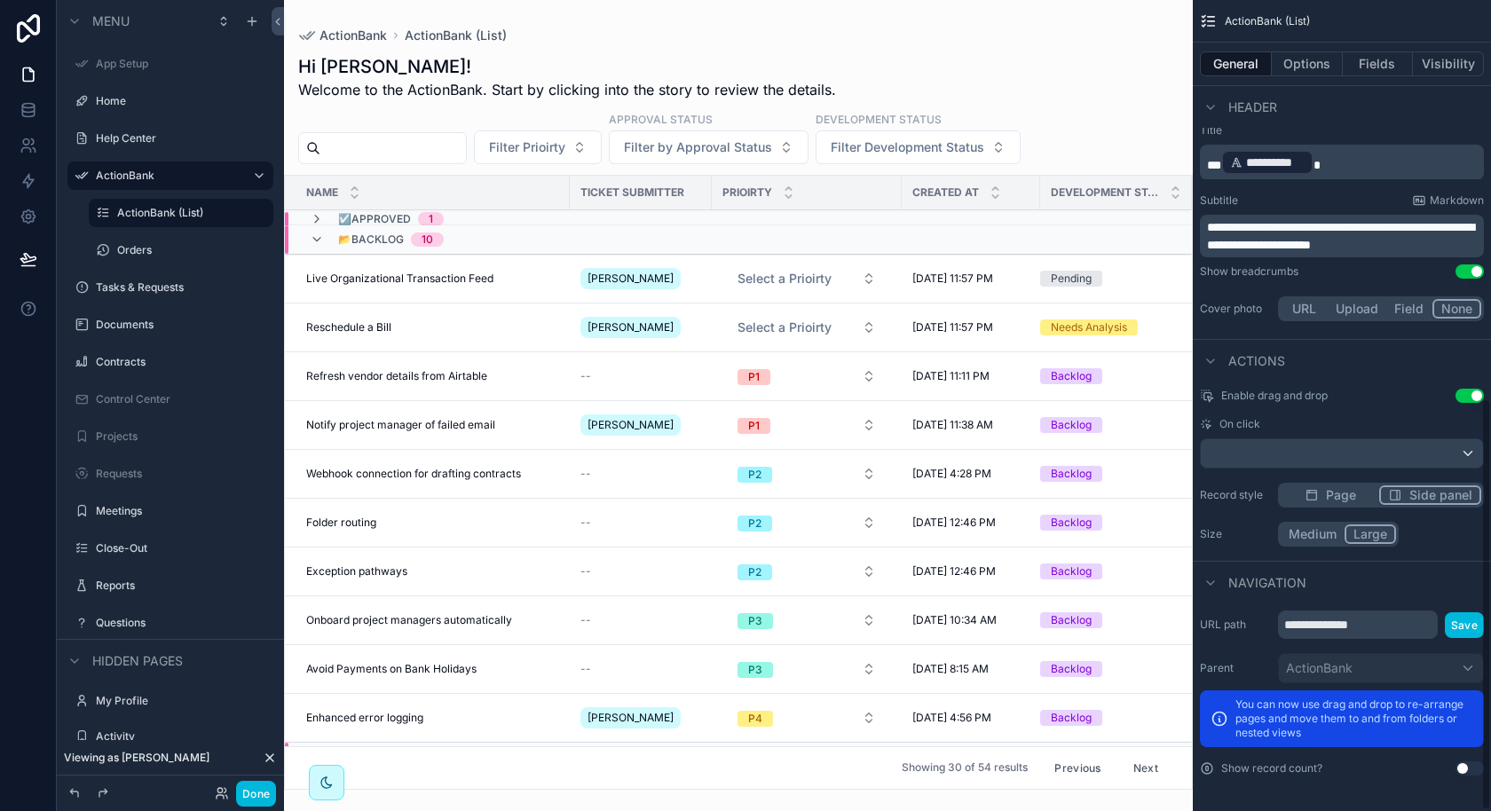
scroll to position [785, 0]
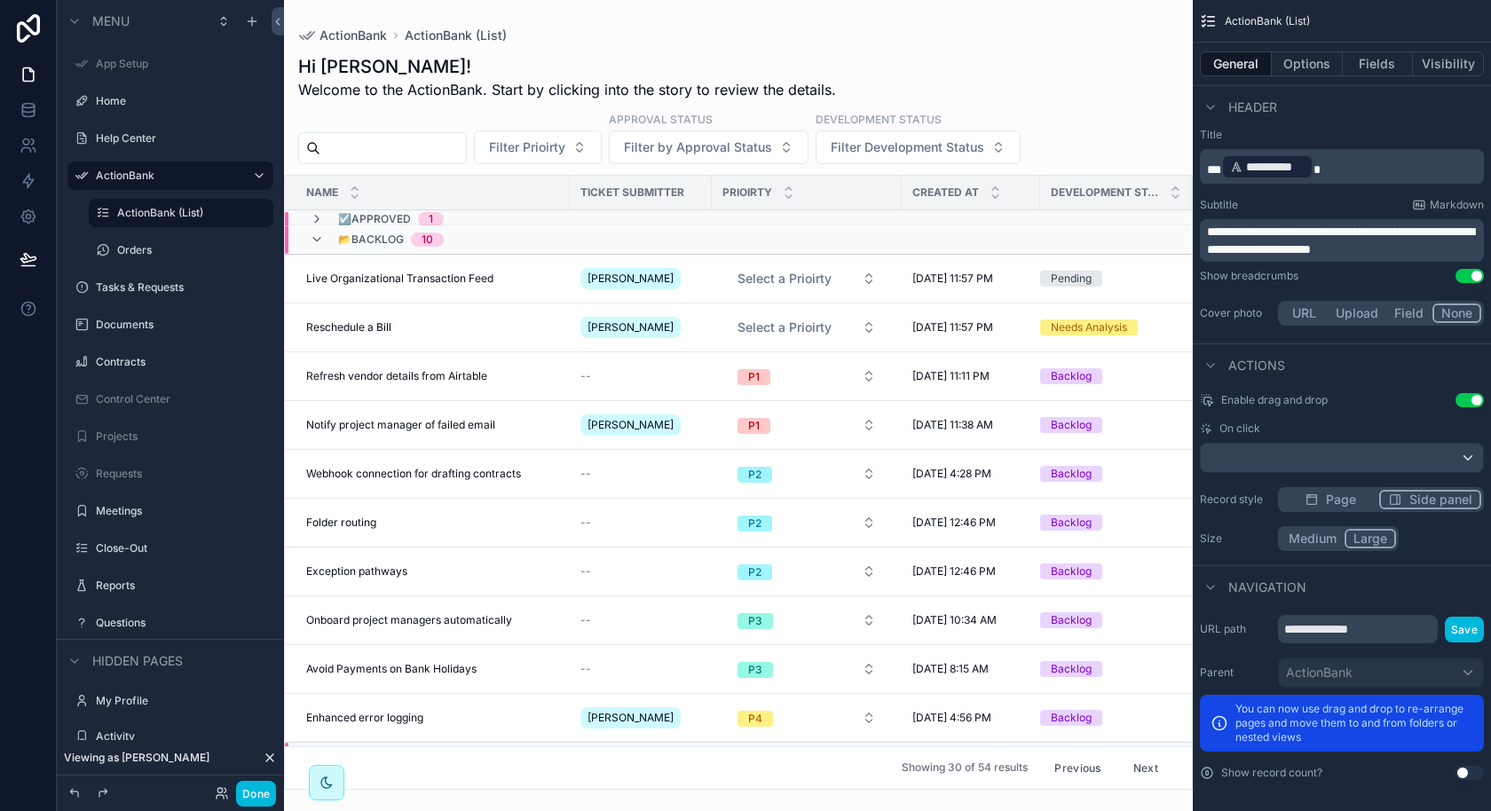
click at [1315, 59] on button "Options" at bounding box center [1307, 63] width 71 height 25
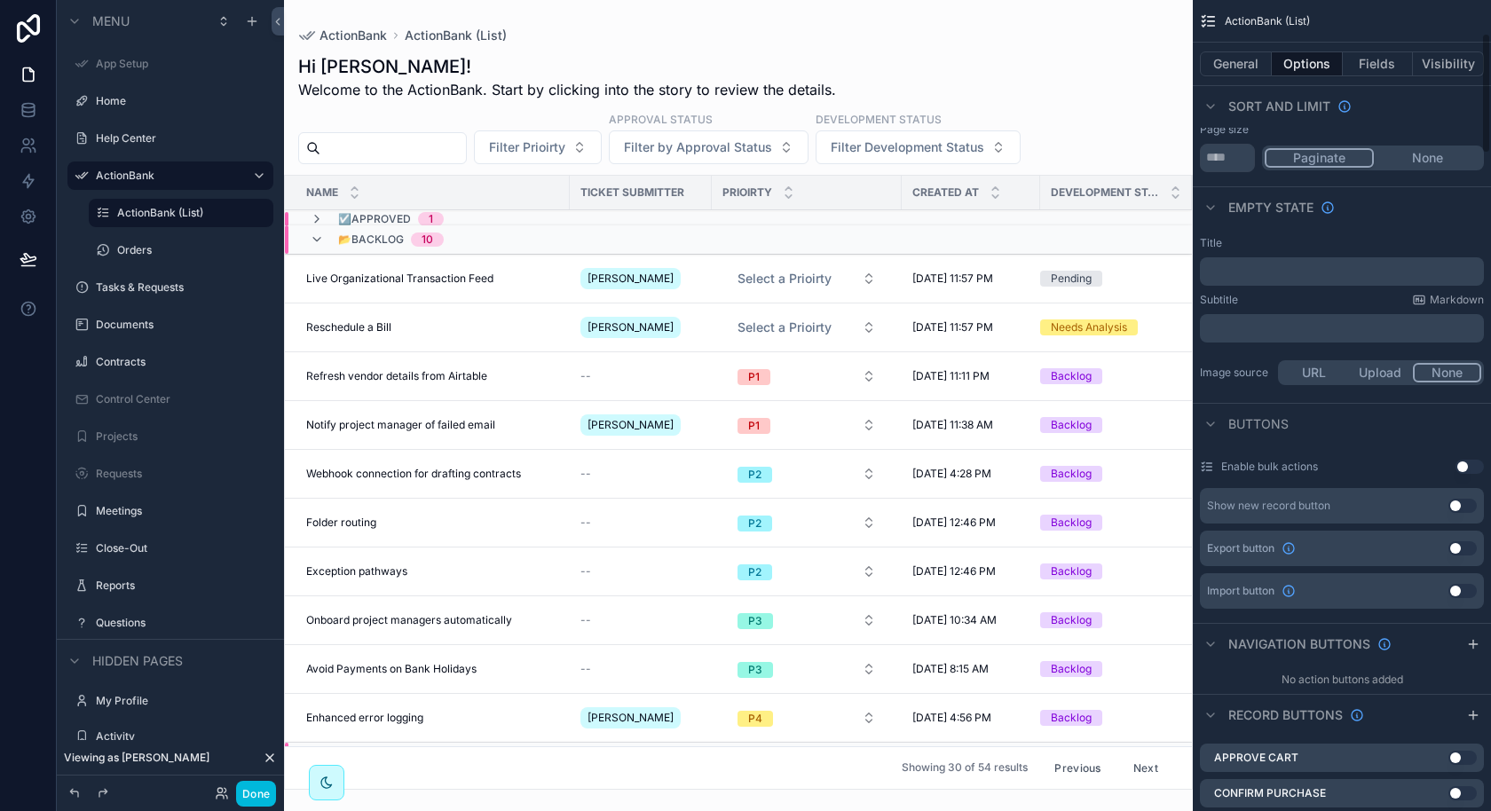
scroll to position [222, 0]
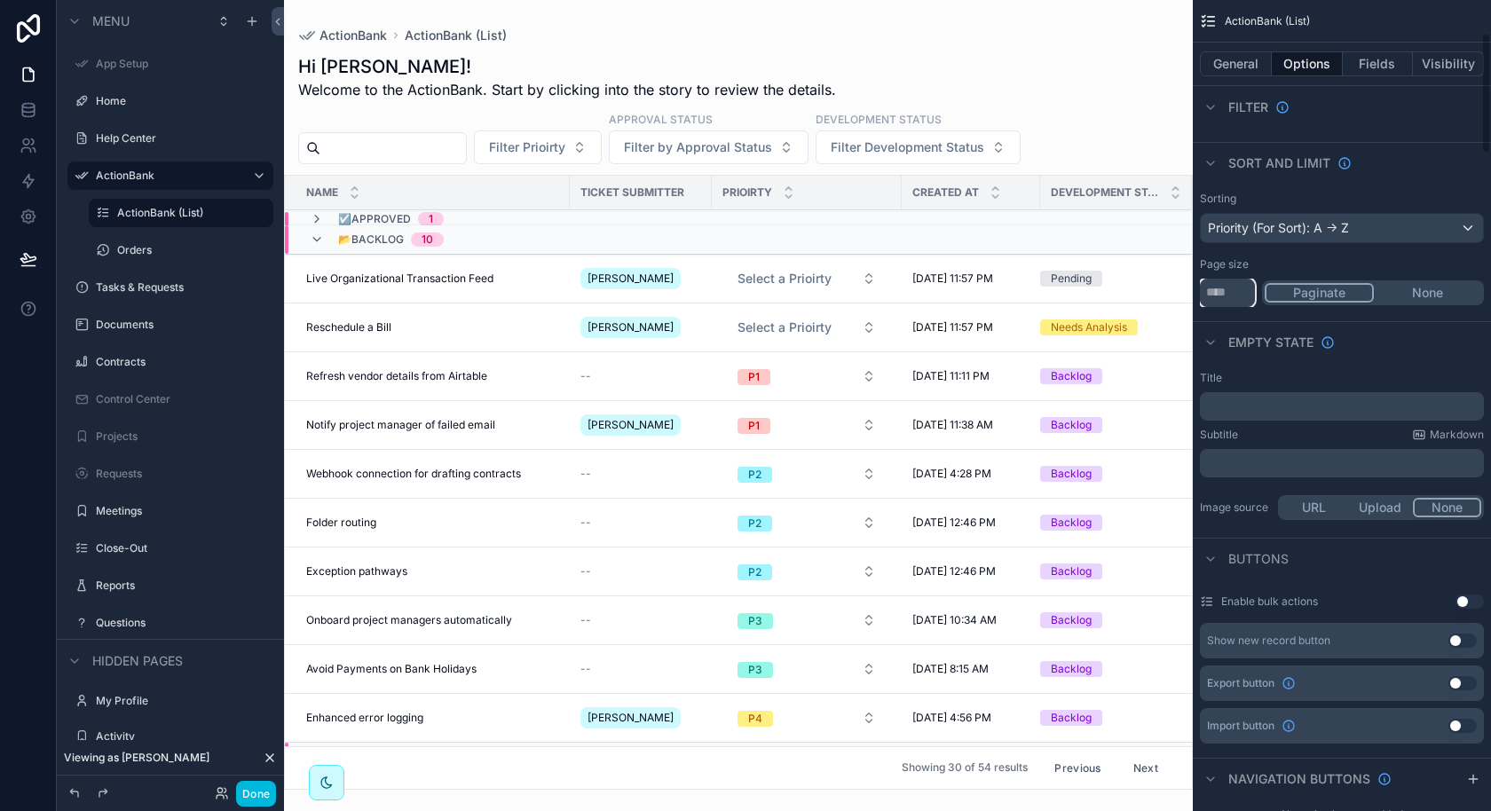
click at [1214, 296] on input "**" at bounding box center [1227, 293] width 55 height 28
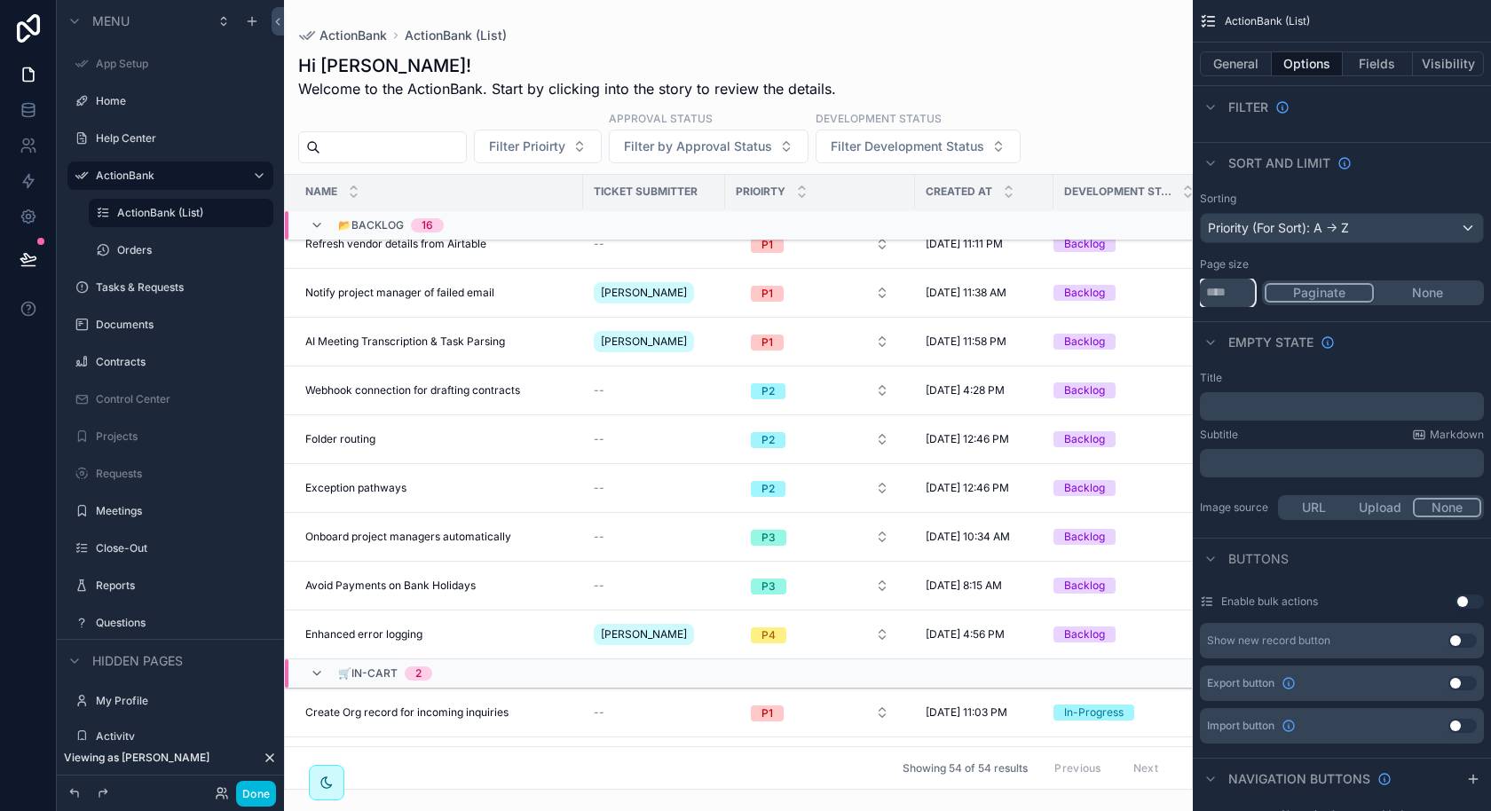
scroll to position [0, 1]
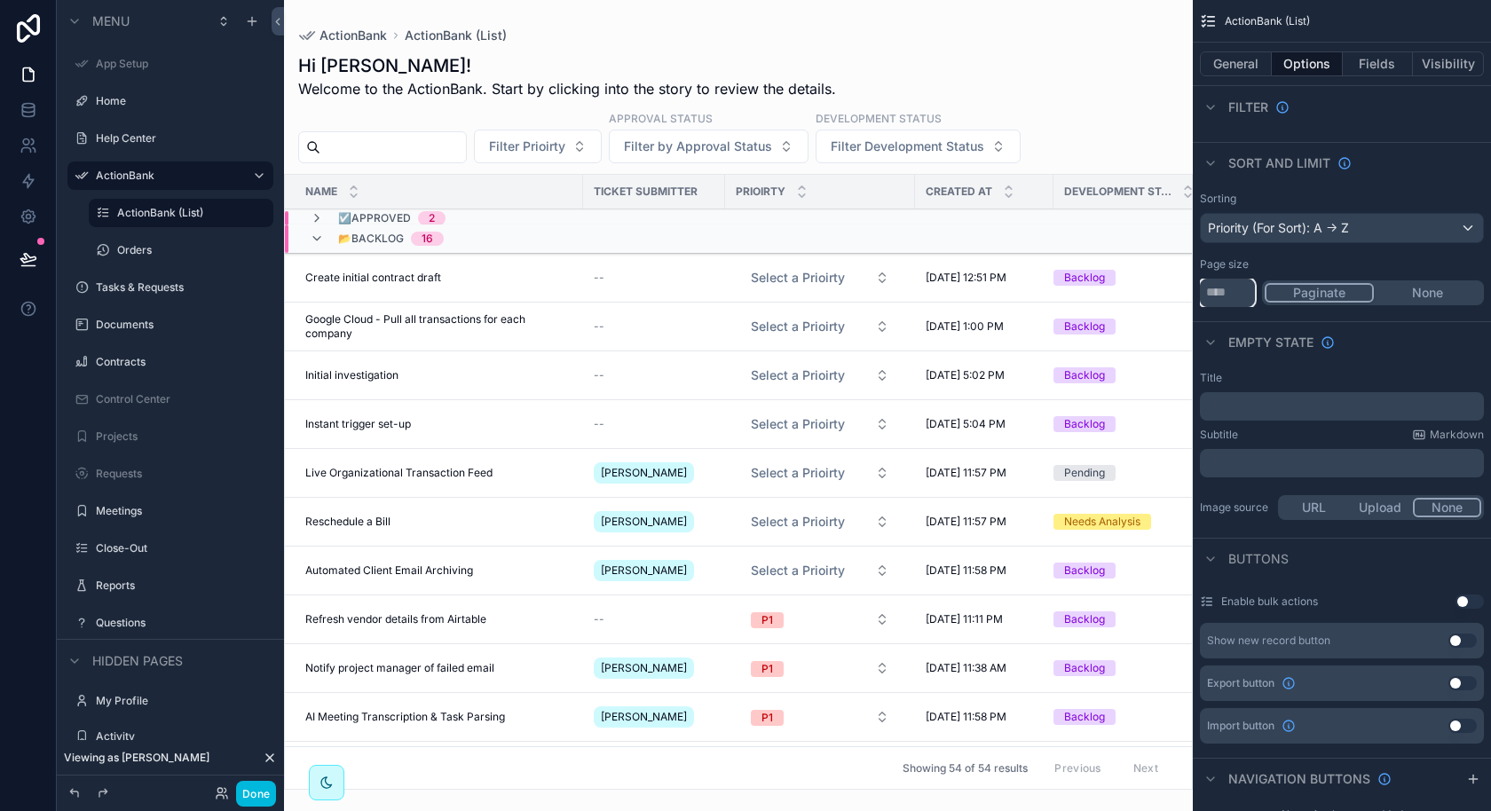
type input "***"
click at [964, 87] on div "Hi [PERSON_NAME]! Welcome to the ActionBank. Start by clicking into the story t…" at bounding box center [738, 76] width 881 height 46
click at [1307, 72] on button "Options" at bounding box center [1307, 63] width 71 height 25
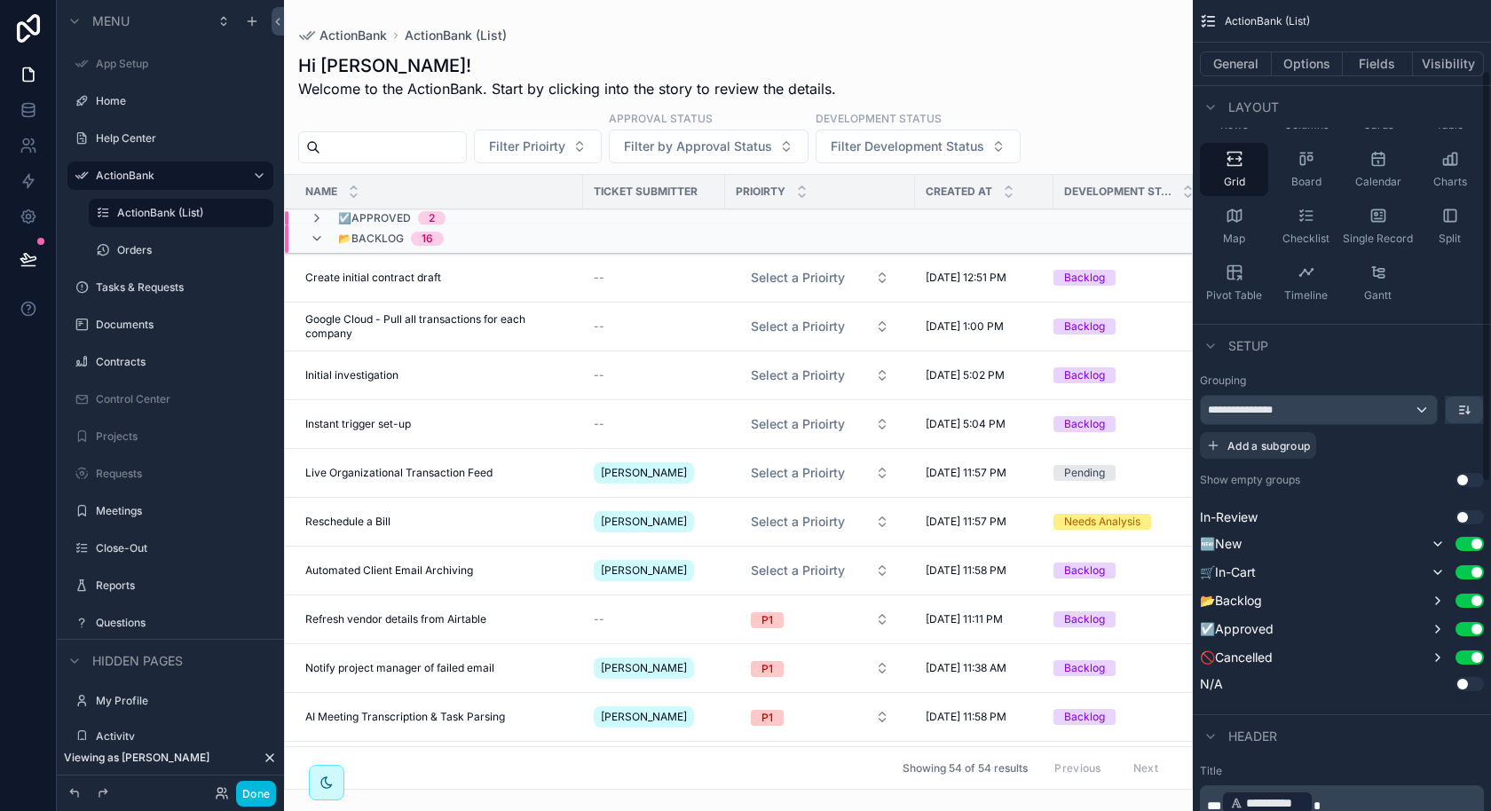
scroll to position [305, 0]
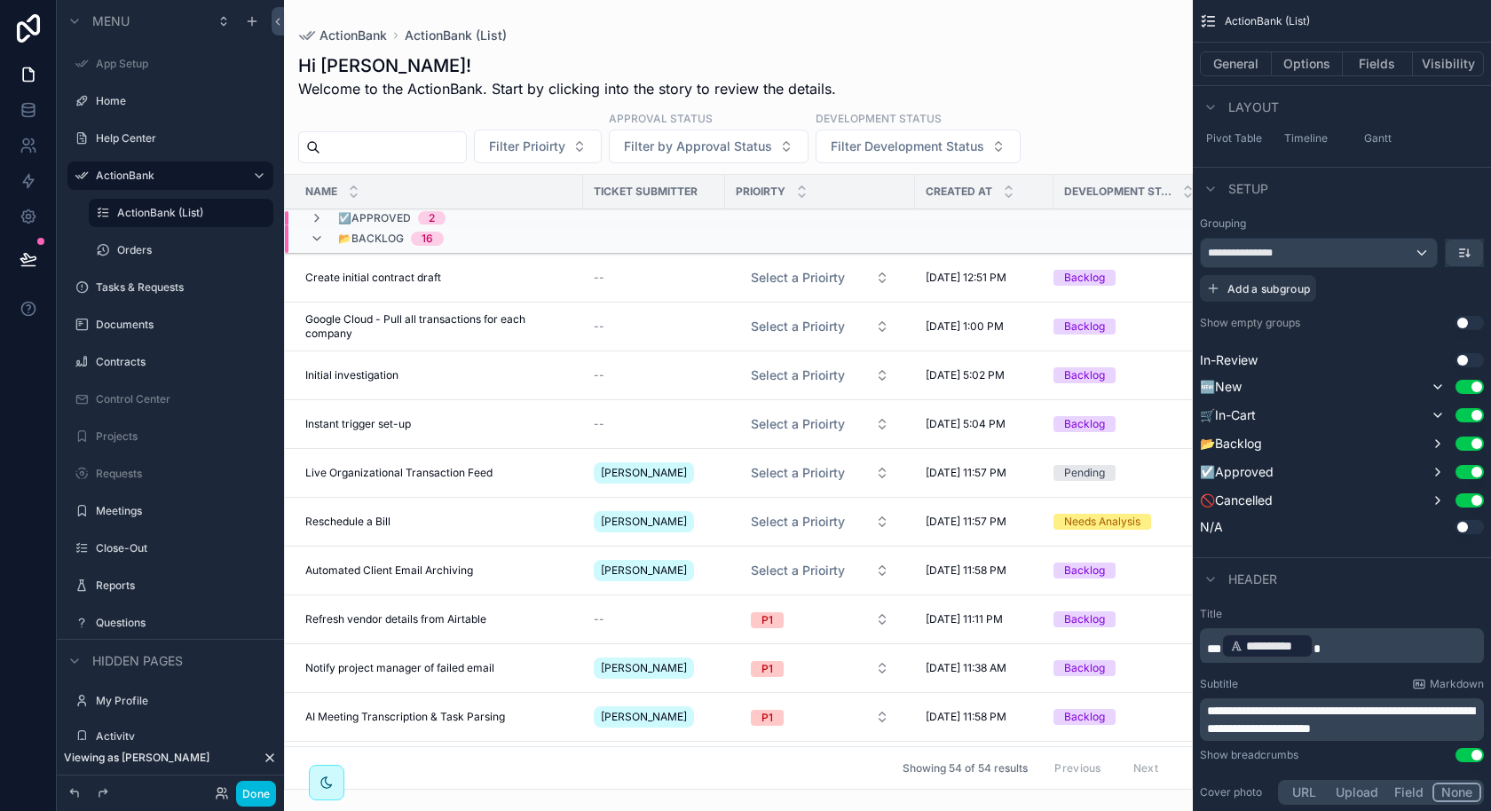
click at [314, 235] on icon "scrollable content" at bounding box center [317, 239] width 14 height 14
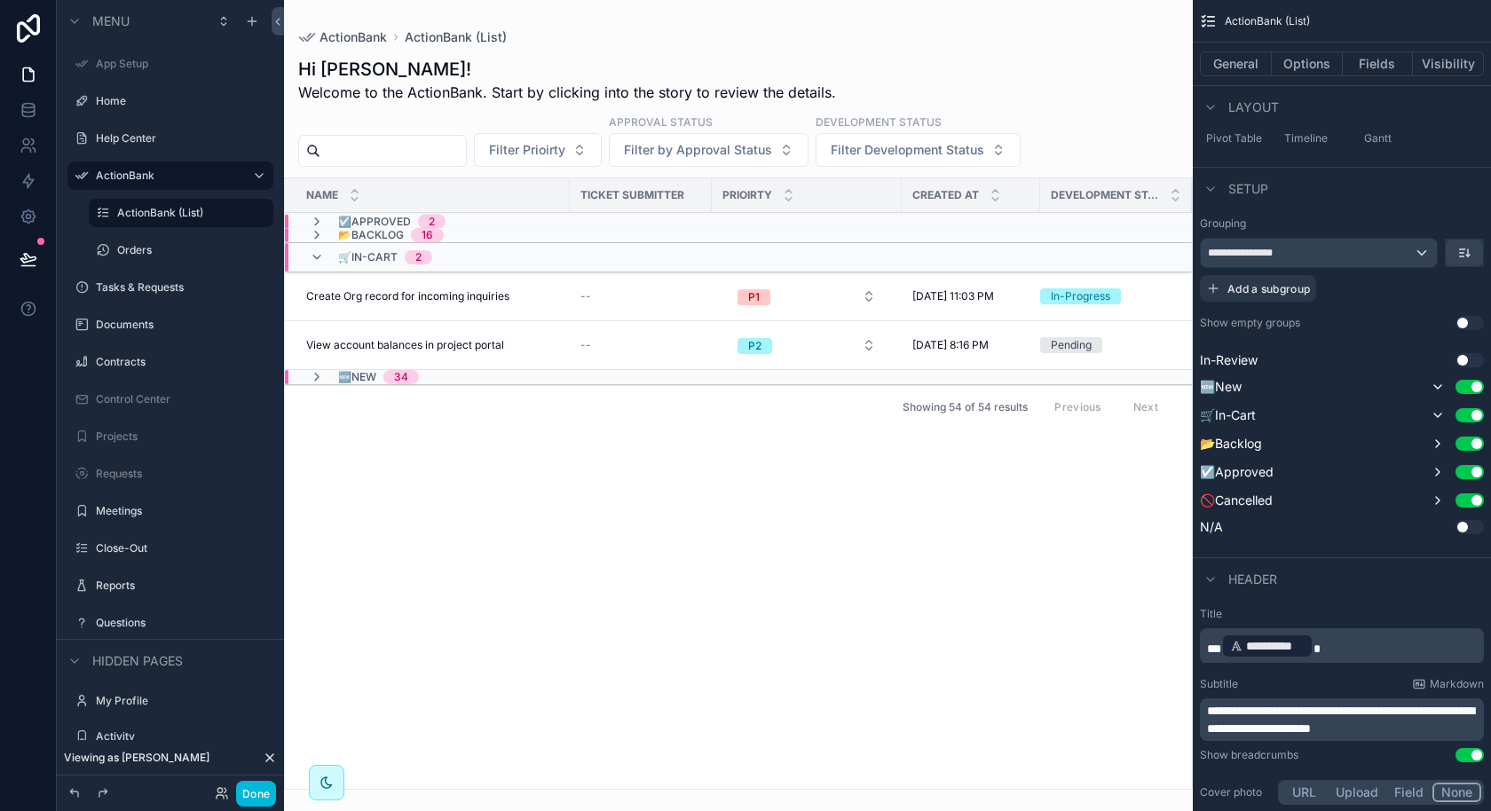
click at [318, 215] on icon "scrollable content" at bounding box center [317, 222] width 14 height 14
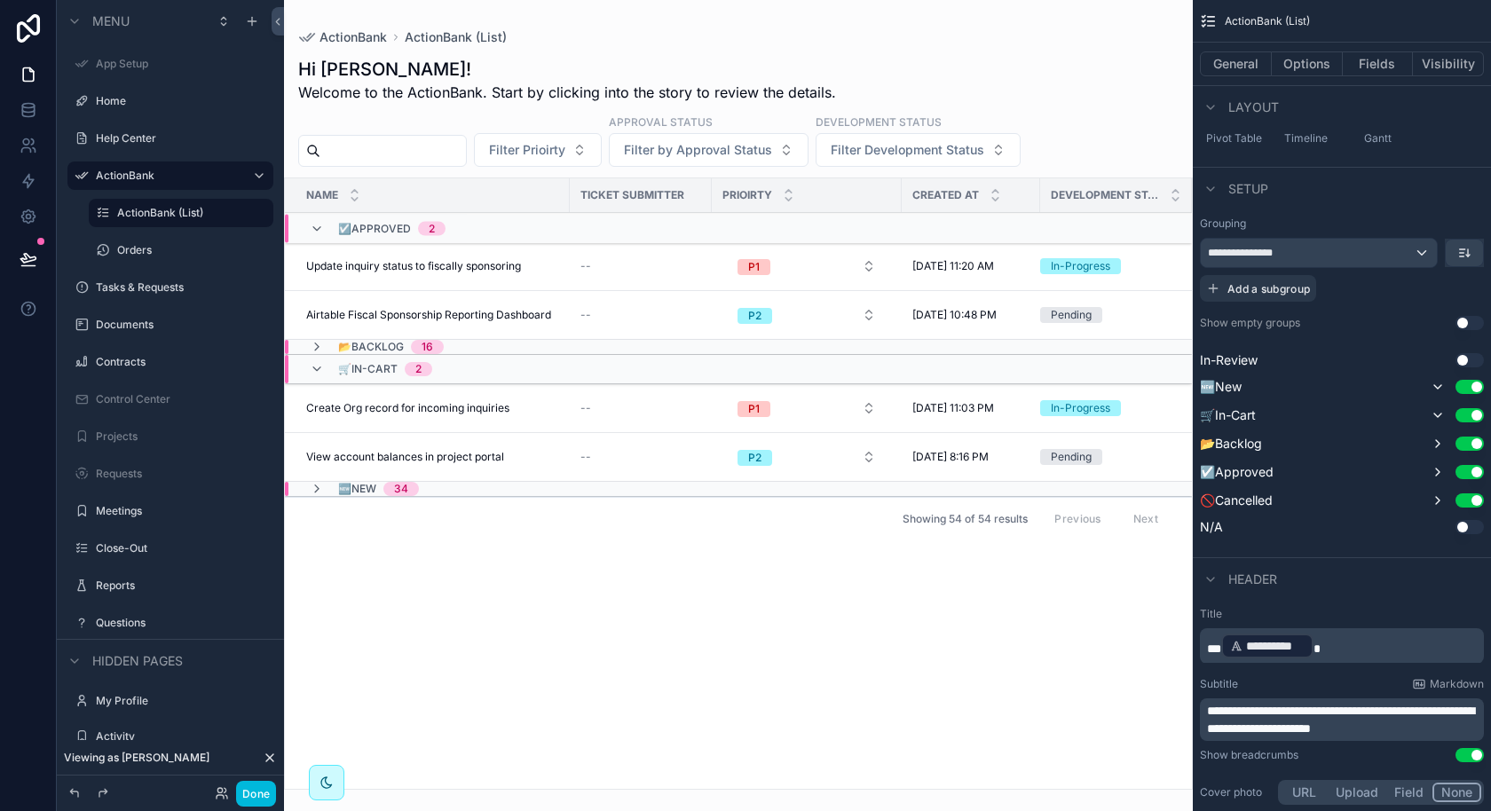
click at [894, 186] on div "Prioirty" at bounding box center [807, 195] width 190 height 34
click at [1366, 67] on button "Fields" at bounding box center [1378, 63] width 71 height 25
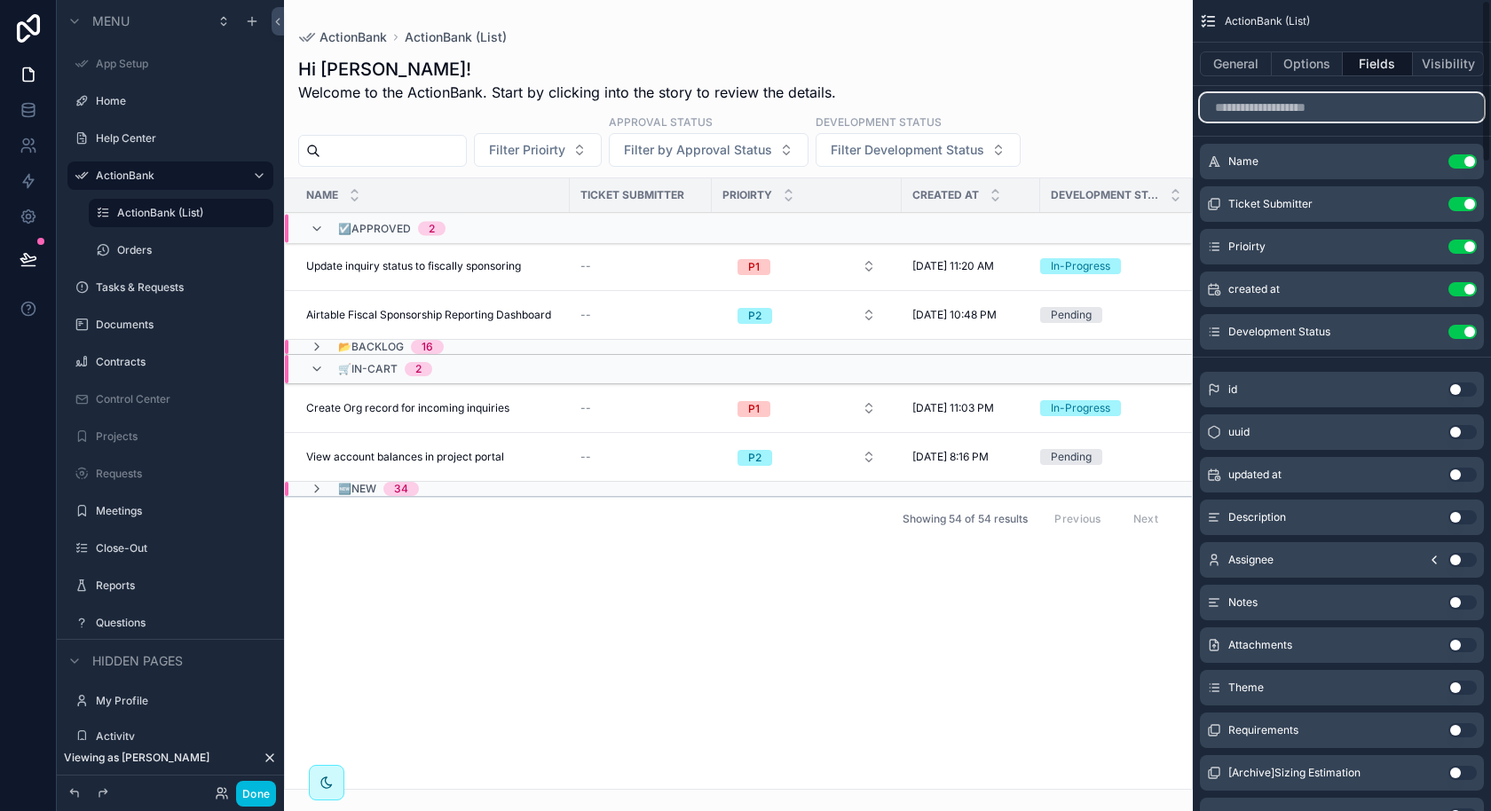
click at [1278, 116] on input "scrollable content" at bounding box center [1342, 107] width 284 height 28
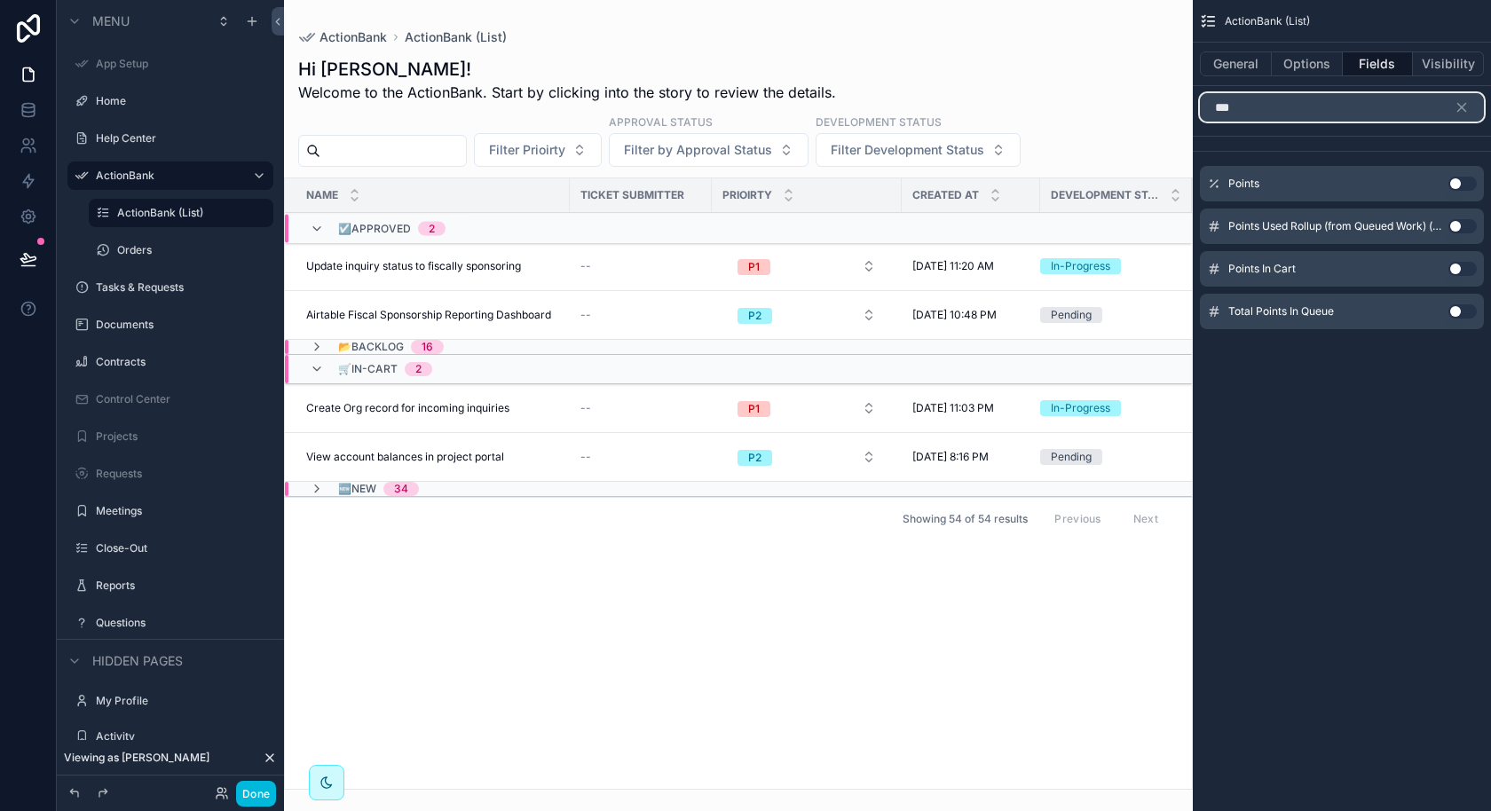
type input "***"
click at [1452, 180] on button "Use setting" at bounding box center [1463, 184] width 28 height 14
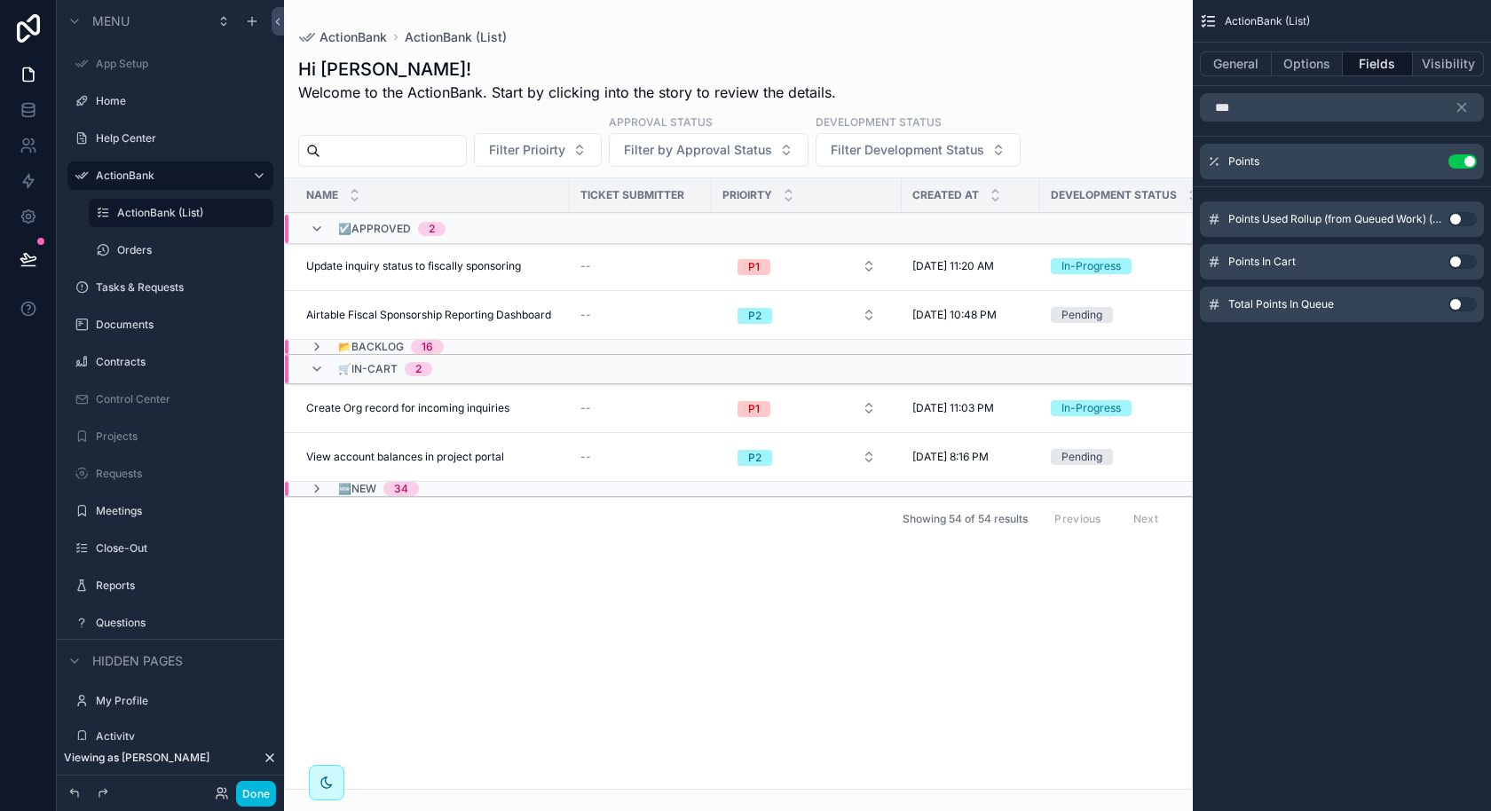
scroll to position [0, 149]
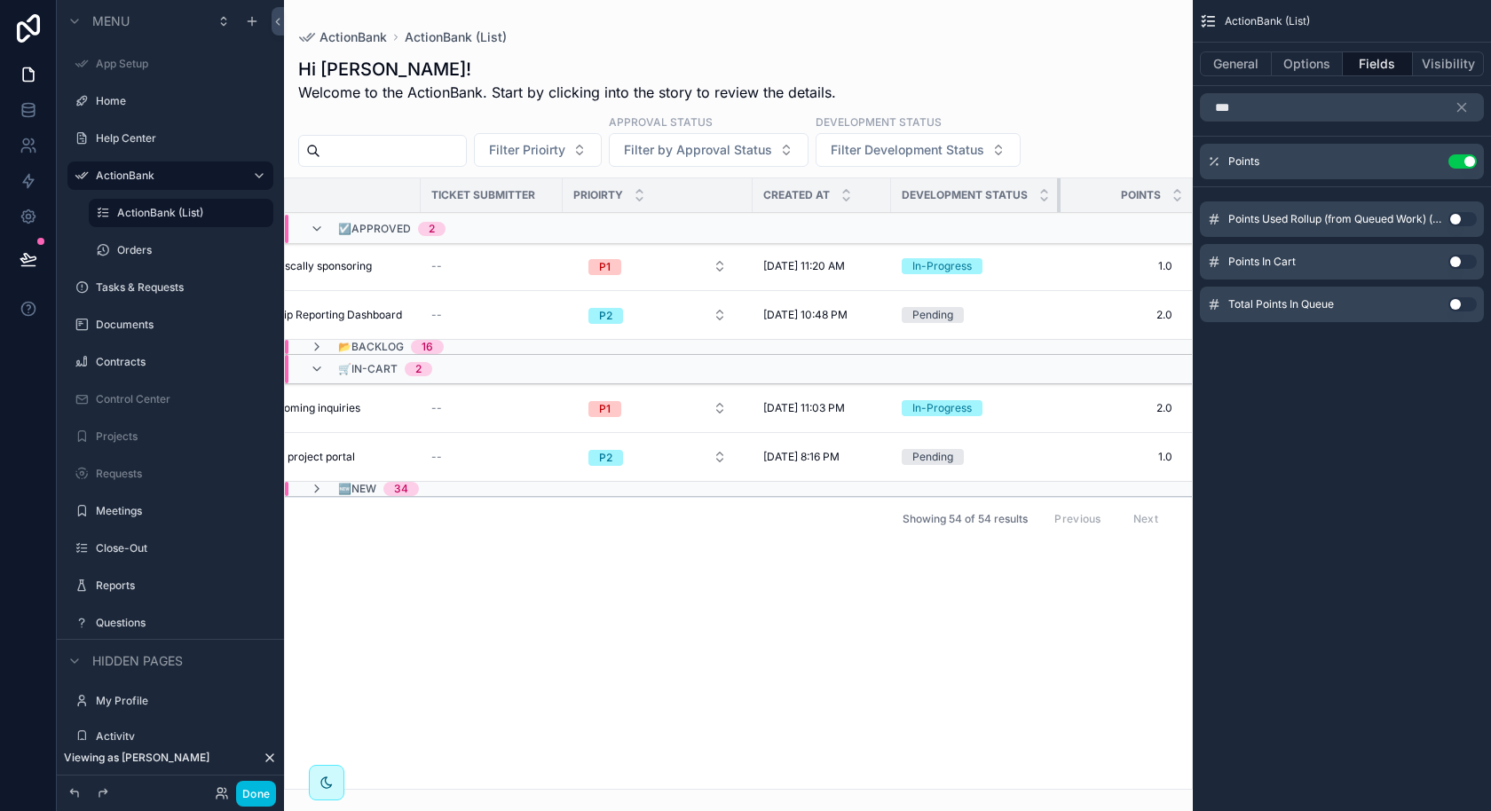
drag, startPoint x: 1056, startPoint y: 197, endPoint x: 1034, endPoint y: 202, distance: 22.6
click at [1034, 202] on th "Development Status" at bounding box center [976, 195] width 170 height 35
click at [725, 666] on div "Name Ticket Submitter Prioirty Created at Development Status Points ☑️Approved …" at bounding box center [738, 483] width 907 height 611
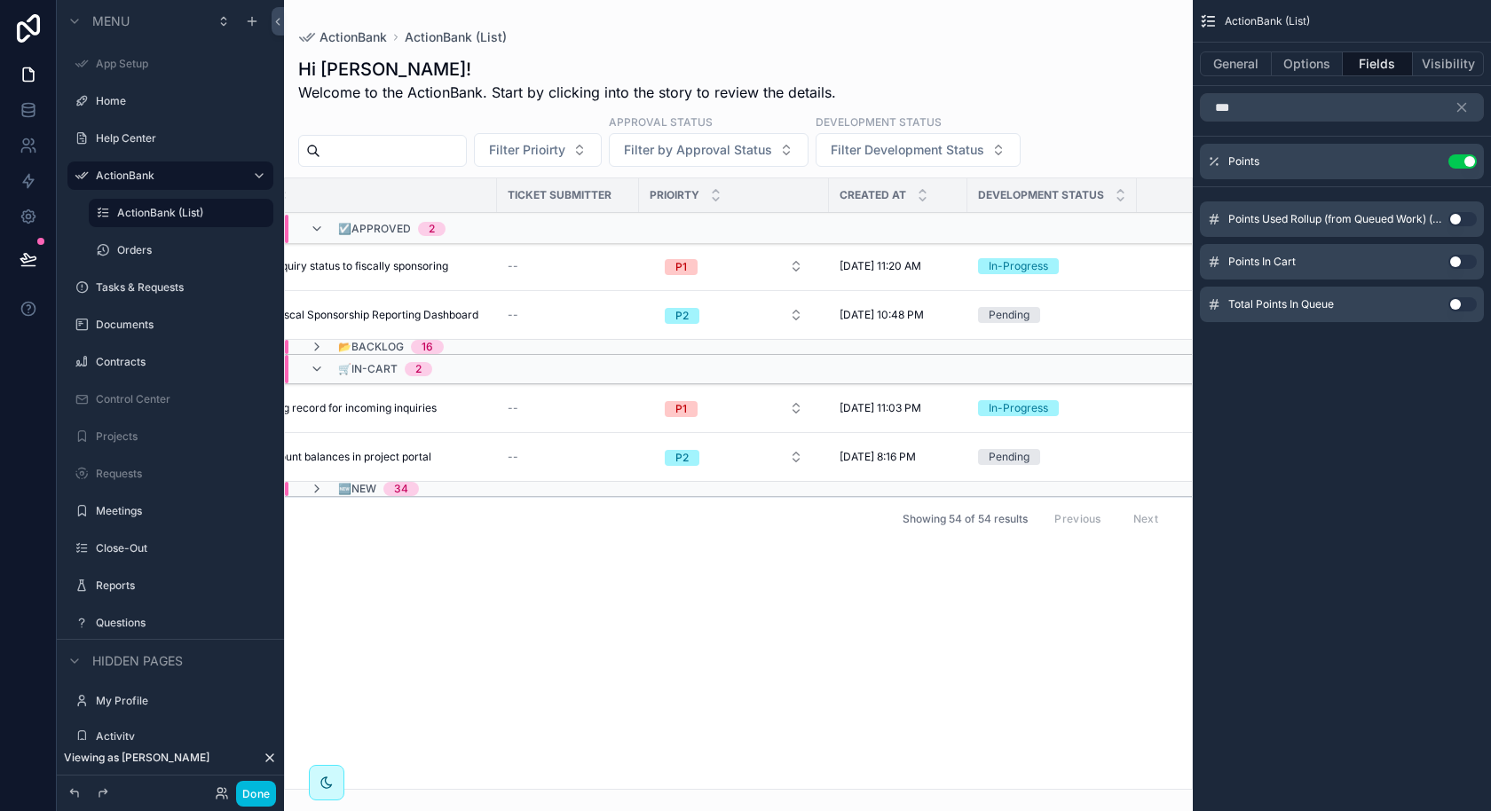
scroll to position [0, 0]
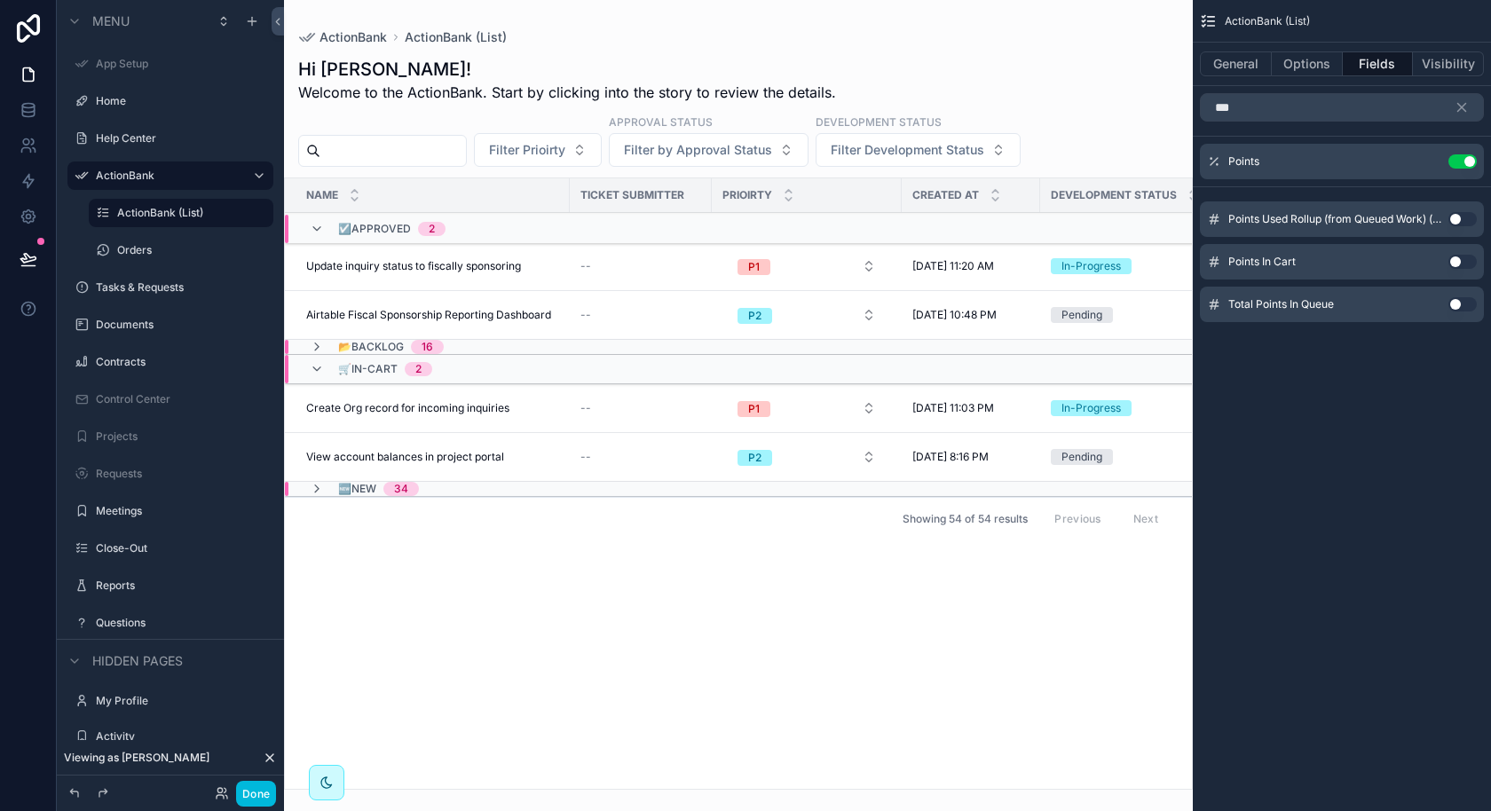
click at [314, 488] on icon "scrollable content" at bounding box center [317, 489] width 14 height 14
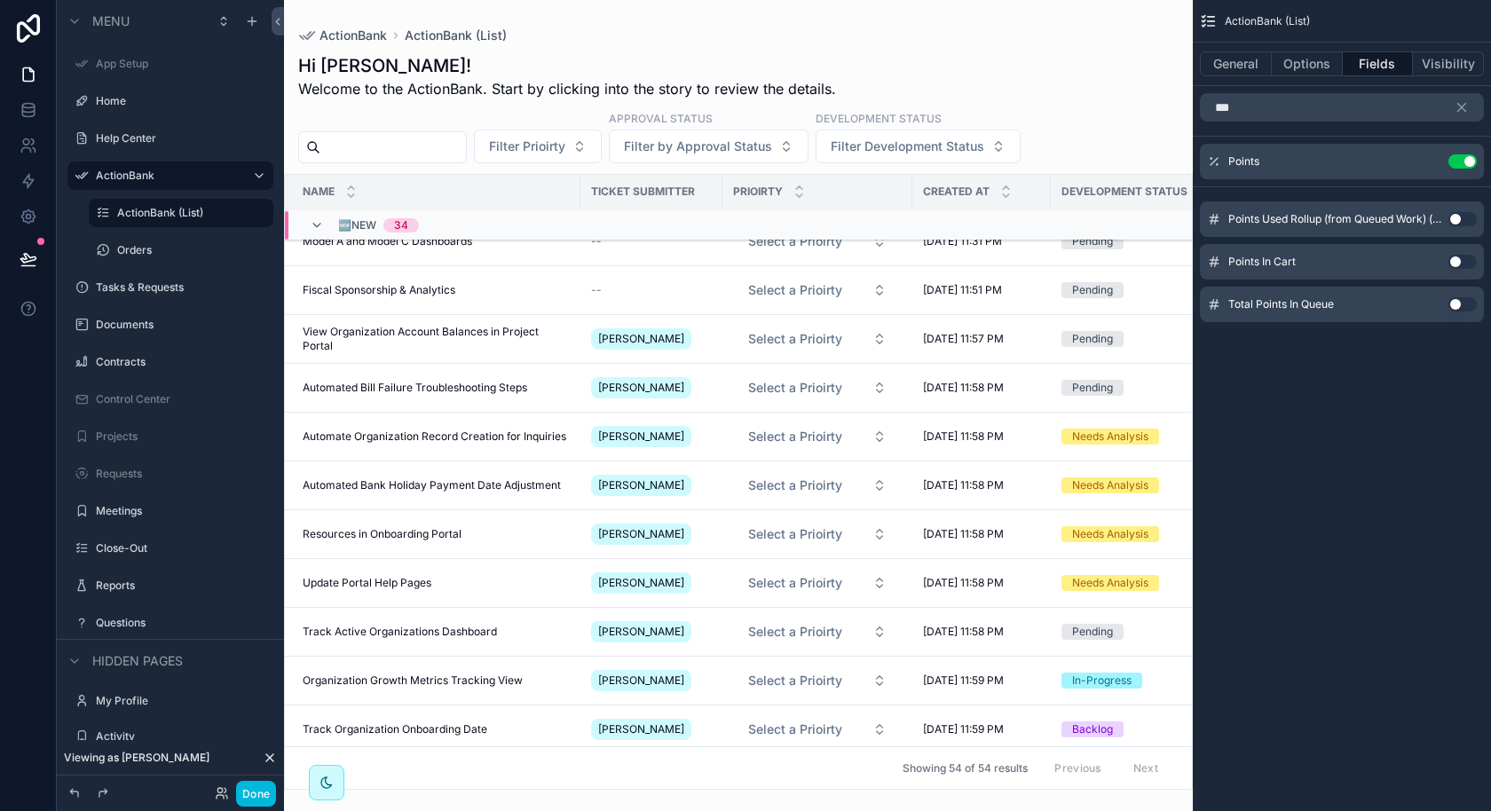
scroll to position [1423, 0]
click at [314, 220] on icon "scrollable content" at bounding box center [317, 225] width 14 height 14
